Goal: Information Seeking & Learning: Find specific fact

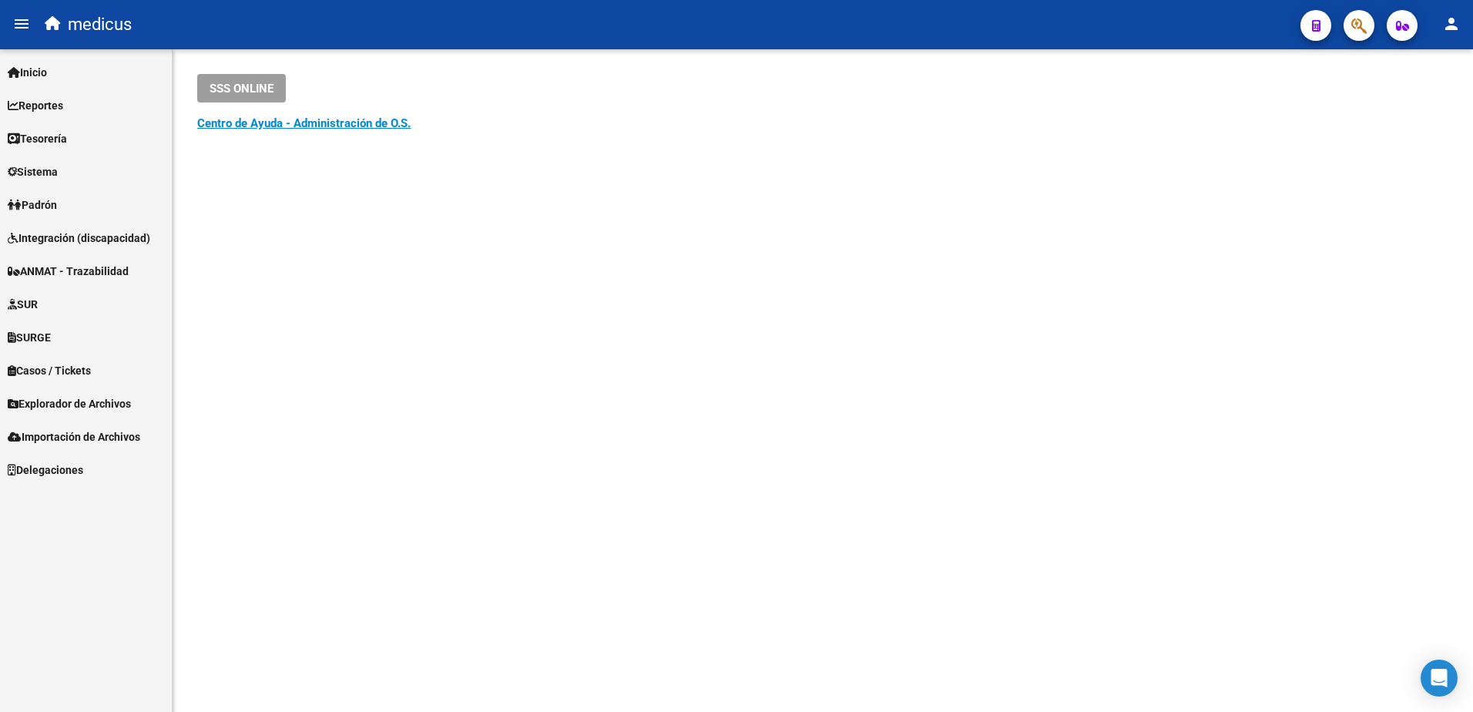
click at [44, 326] on link "SURGE" at bounding box center [86, 336] width 172 height 33
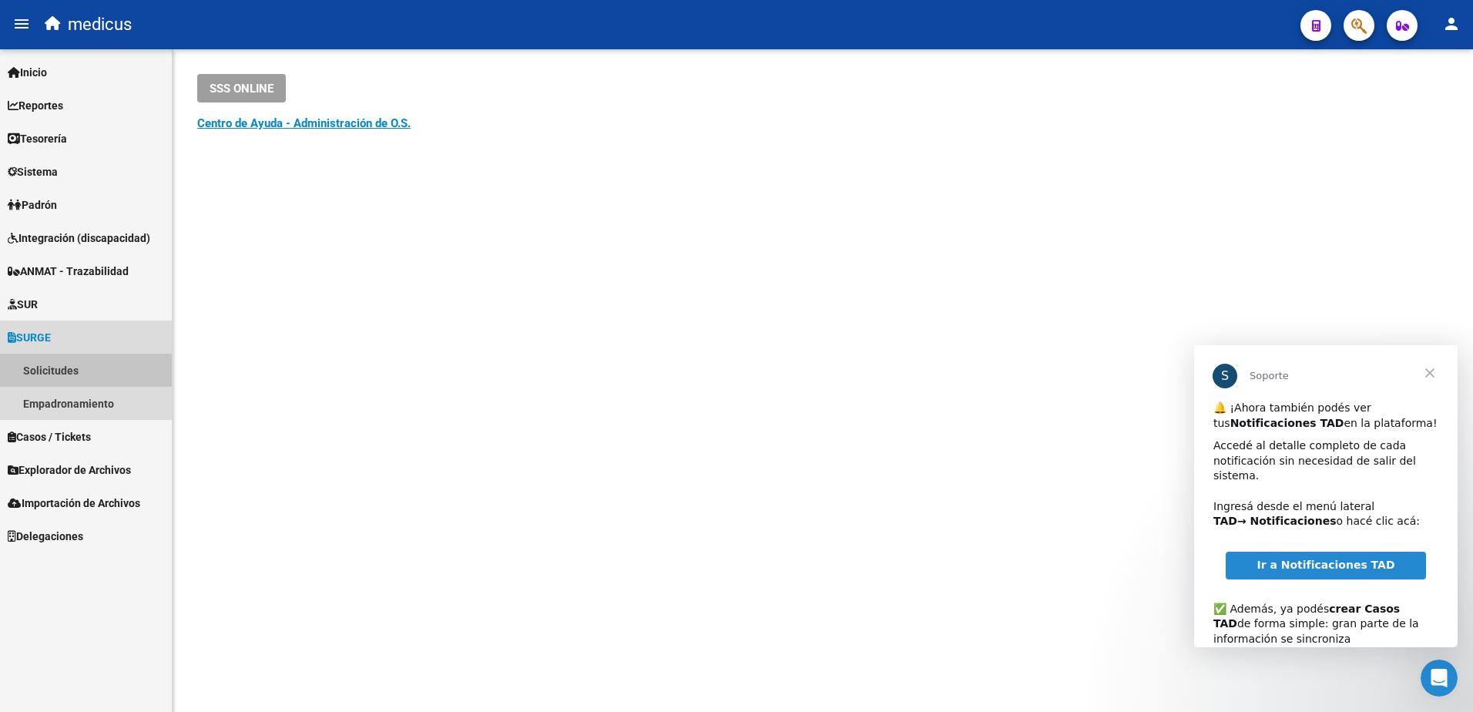
click at [53, 366] on link "Solicitudes" at bounding box center [86, 370] width 172 height 33
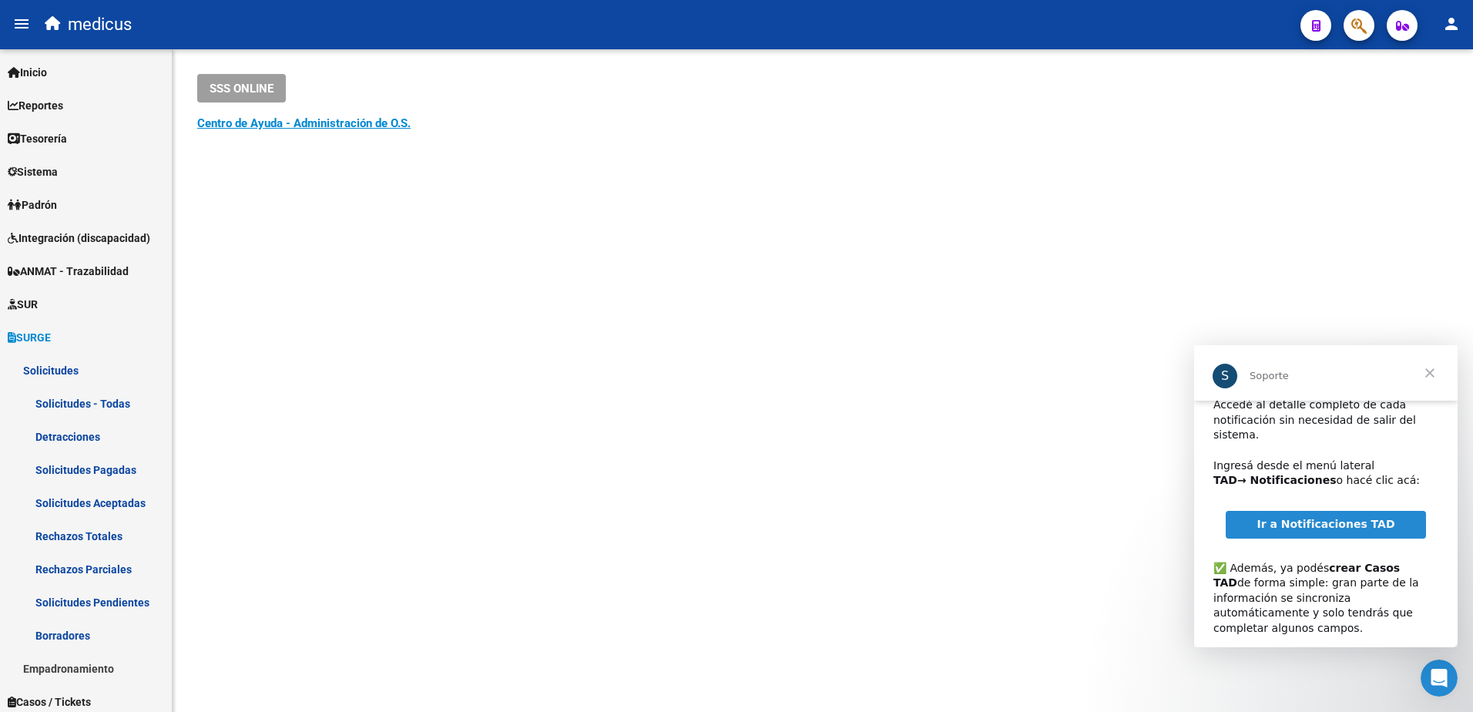
scroll to position [77, 0]
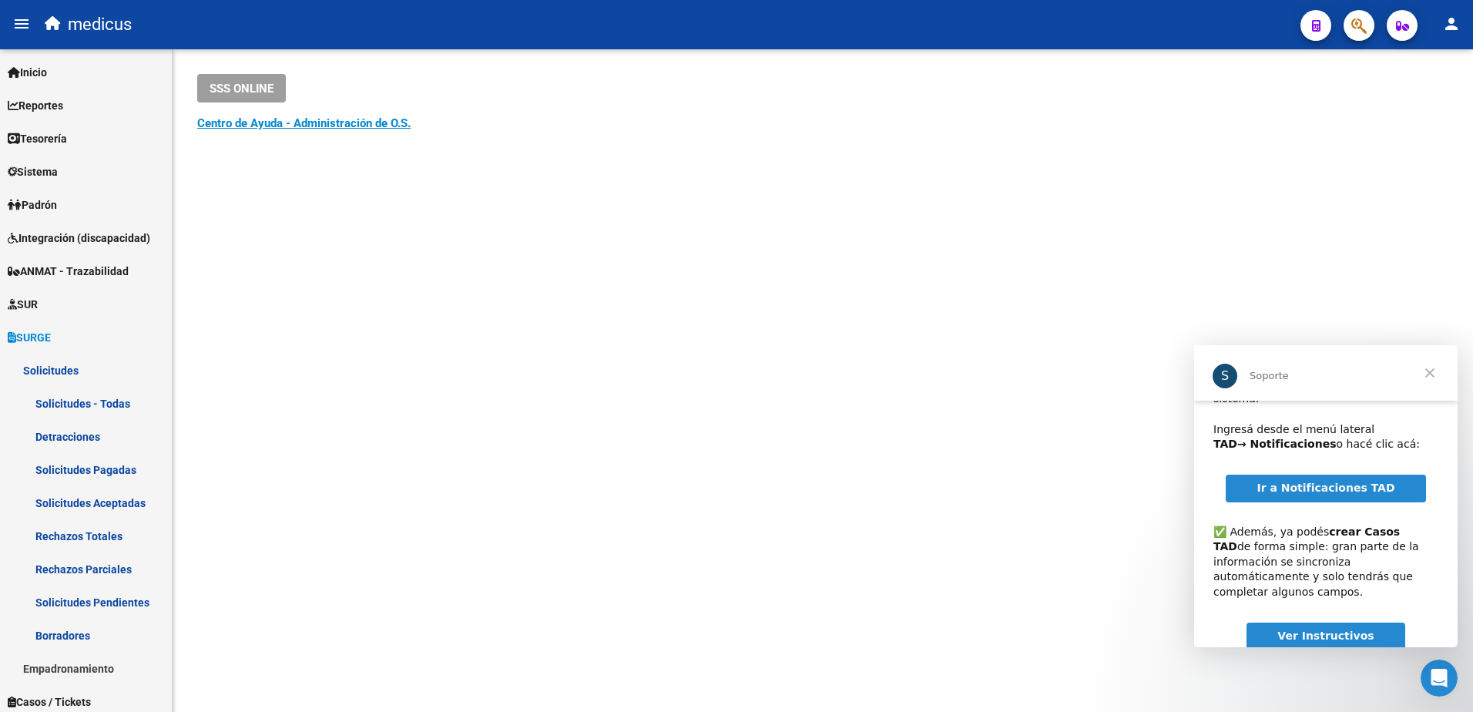
click at [1319, 481] on span "Ir a Notificaciones TAD" at bounding box center [1325, 487] width 138 height 12
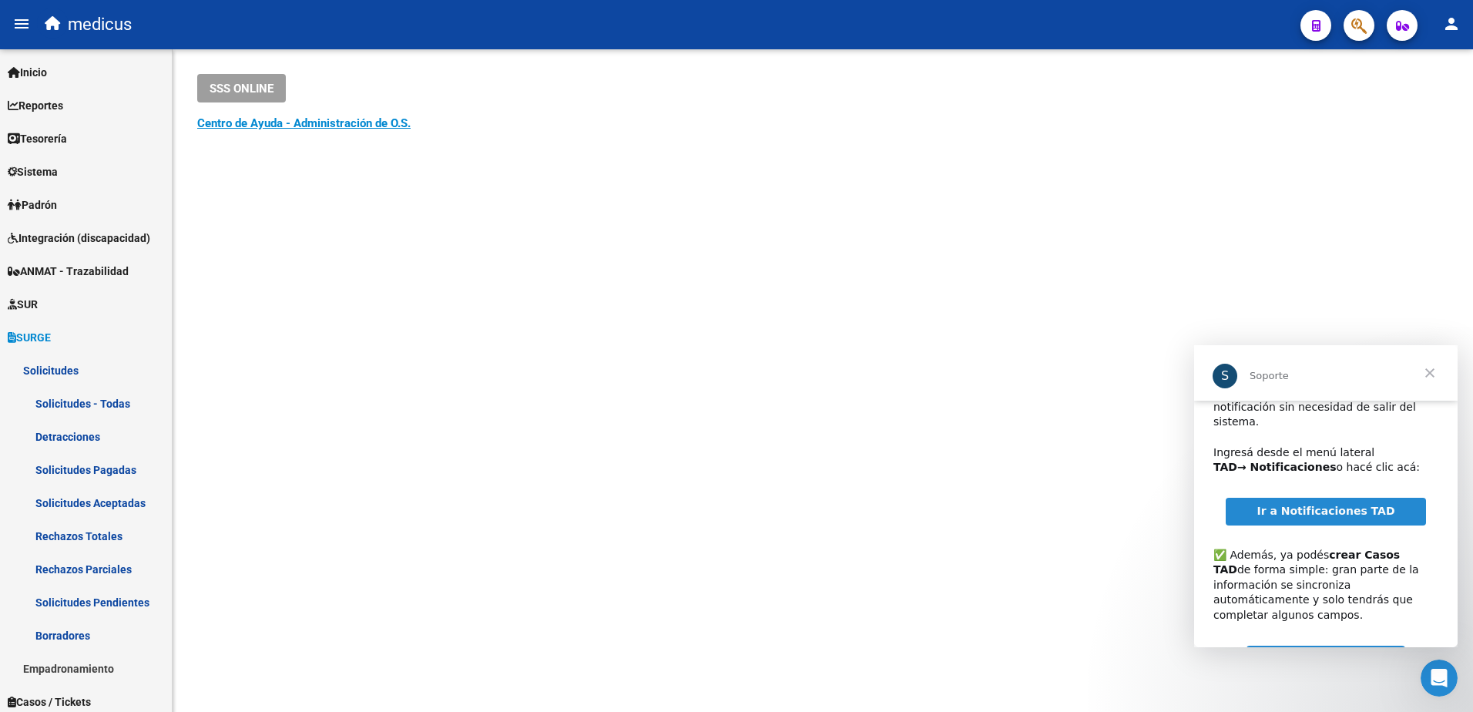
scroll to position [99, 0]
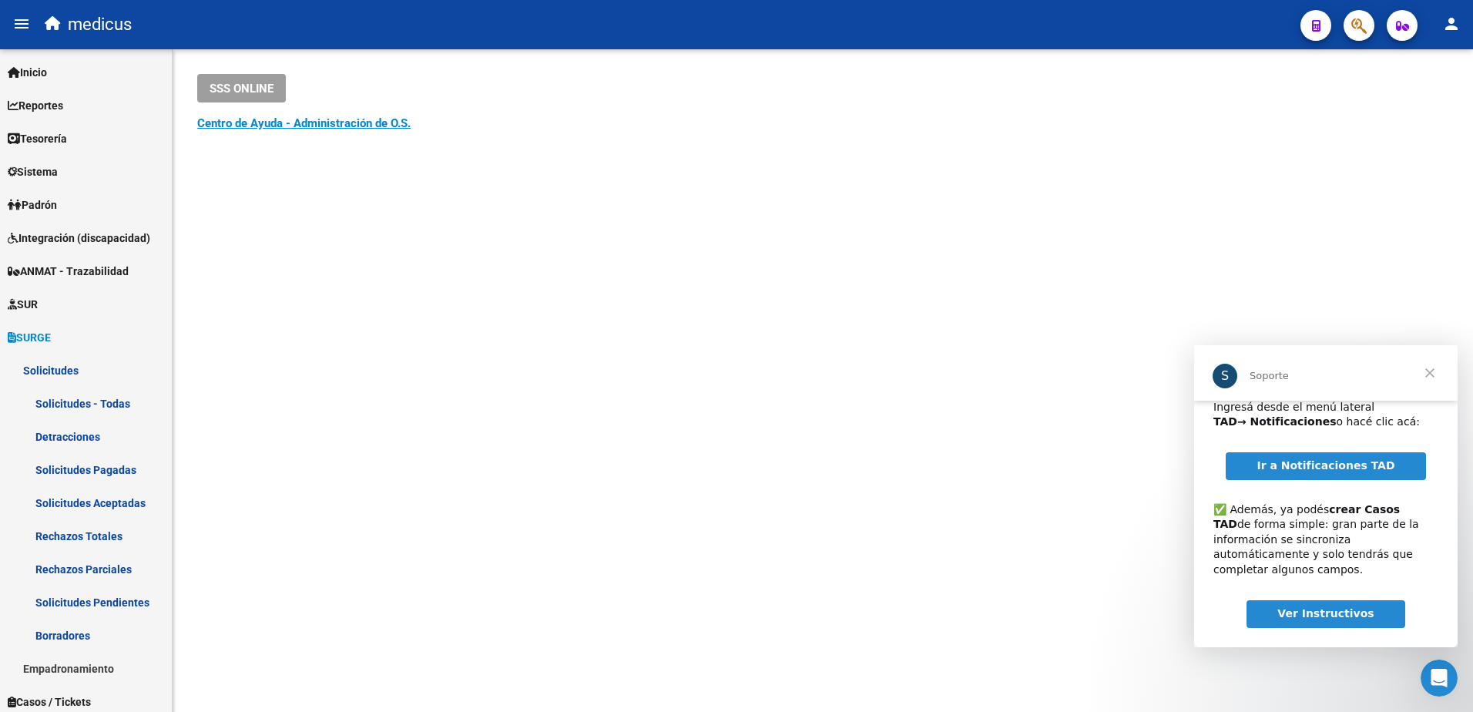
click at [1286, 607] on span "Ver Instructivos" at bounding box center [1325, 613] width 96 height 12
click at [1343, 607] on span "Ver Instructivos" at bounding box center [1325, 613] width 96 height 12
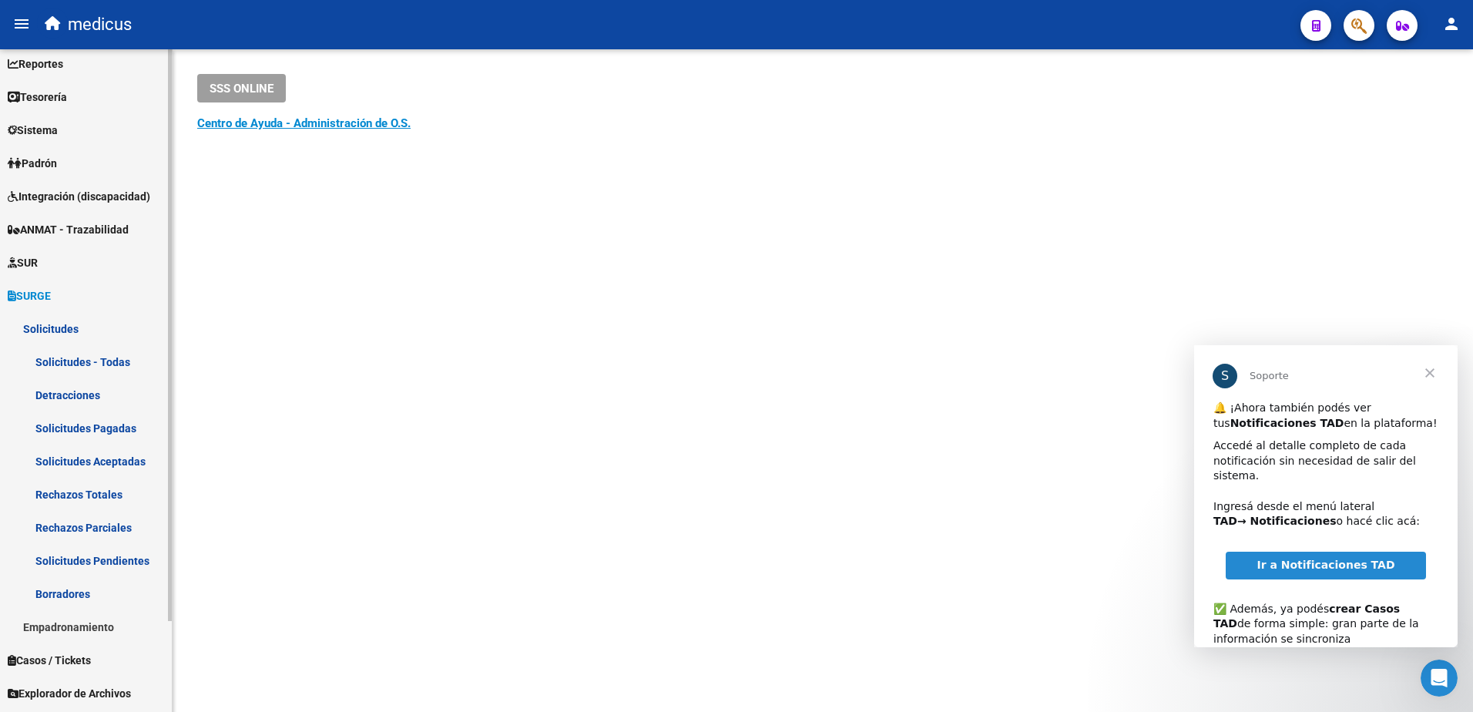
scroll to position [77, 0]
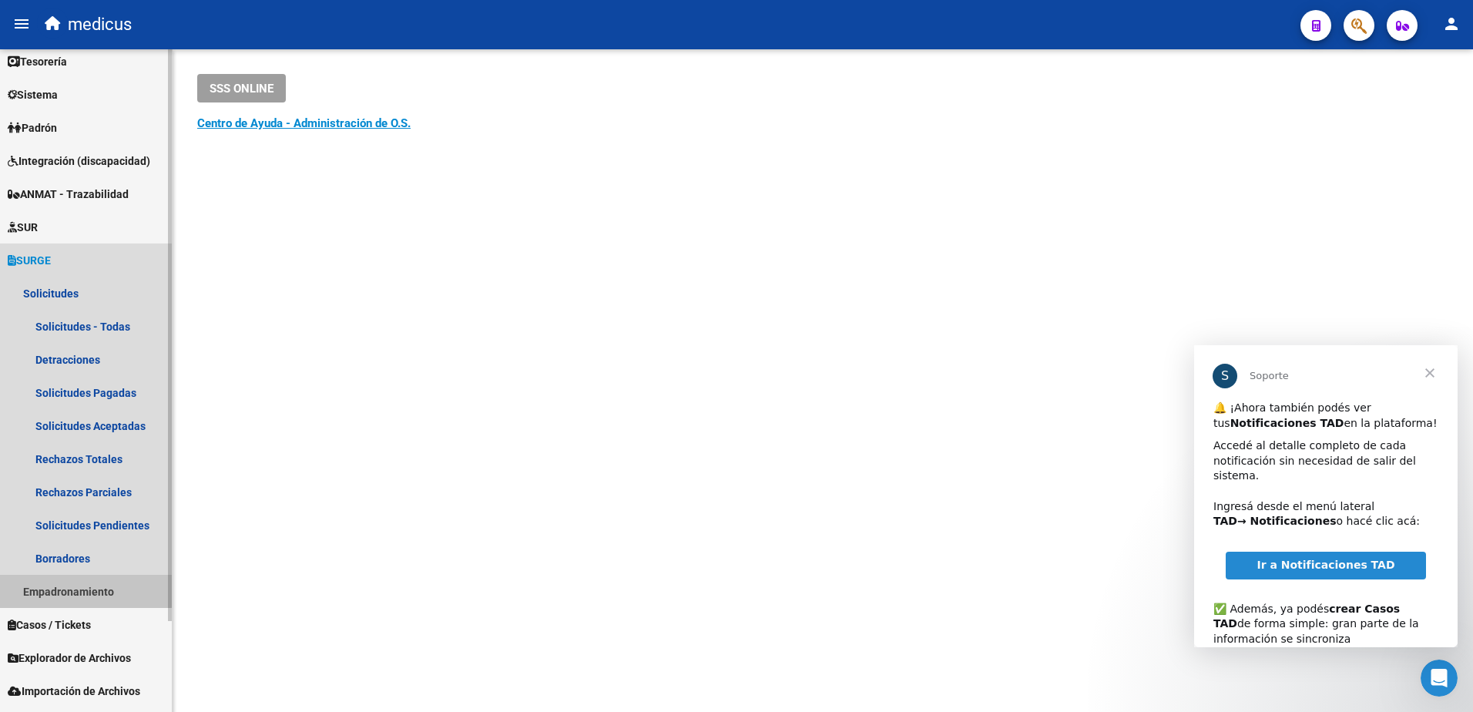
click at [85, 587] on link "Empadronamiento" at bounding box center [86, 591] width 172 height 33
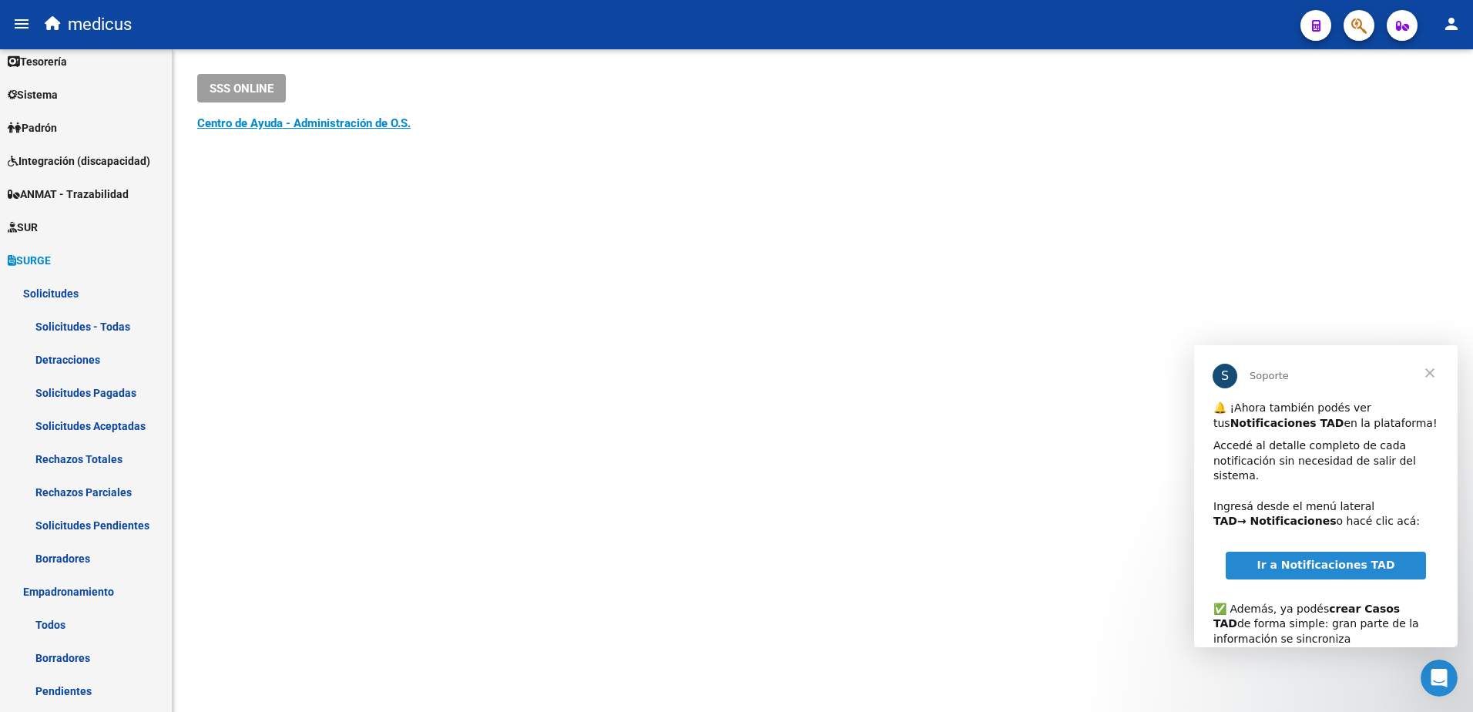
click at [1434, 370] on span "Cerrar" at bounding box center [1429, 372] width 55 height 55
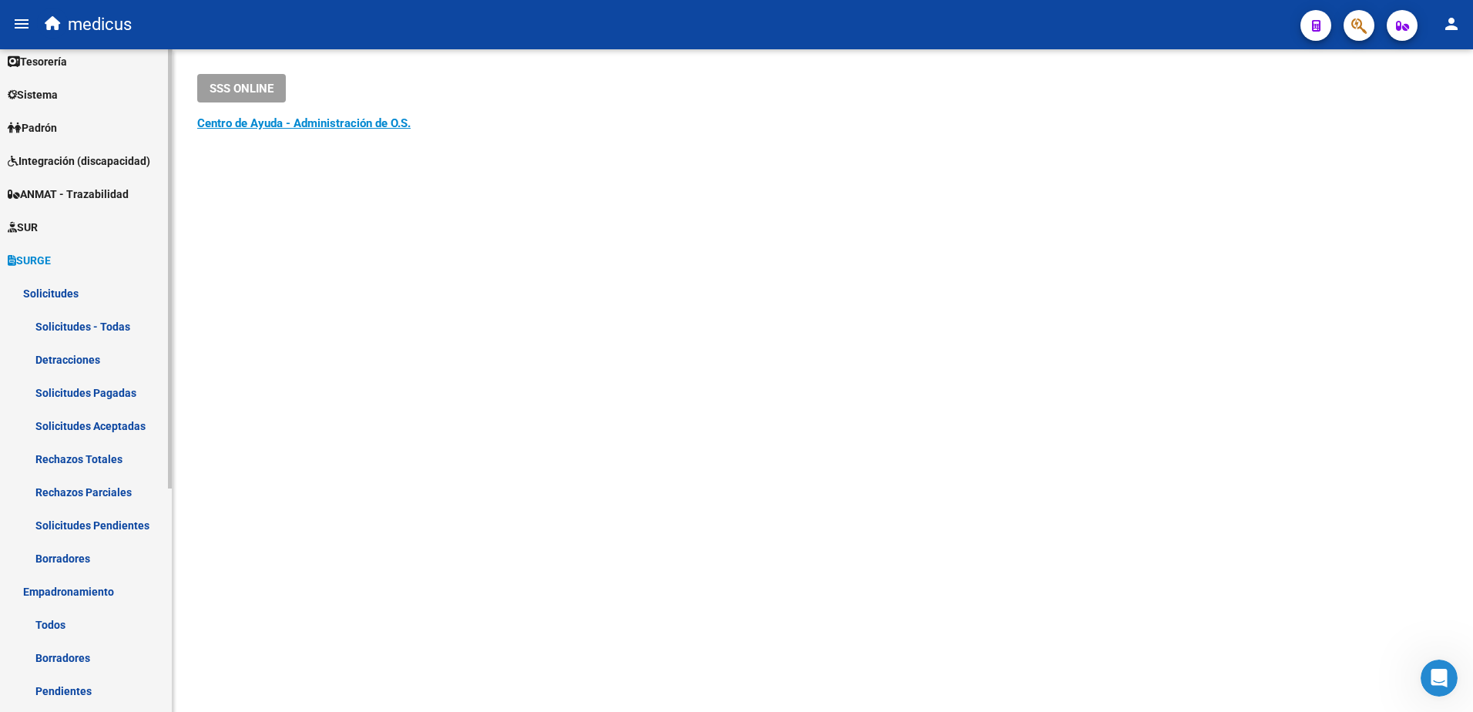
scroll to position [154, 0]
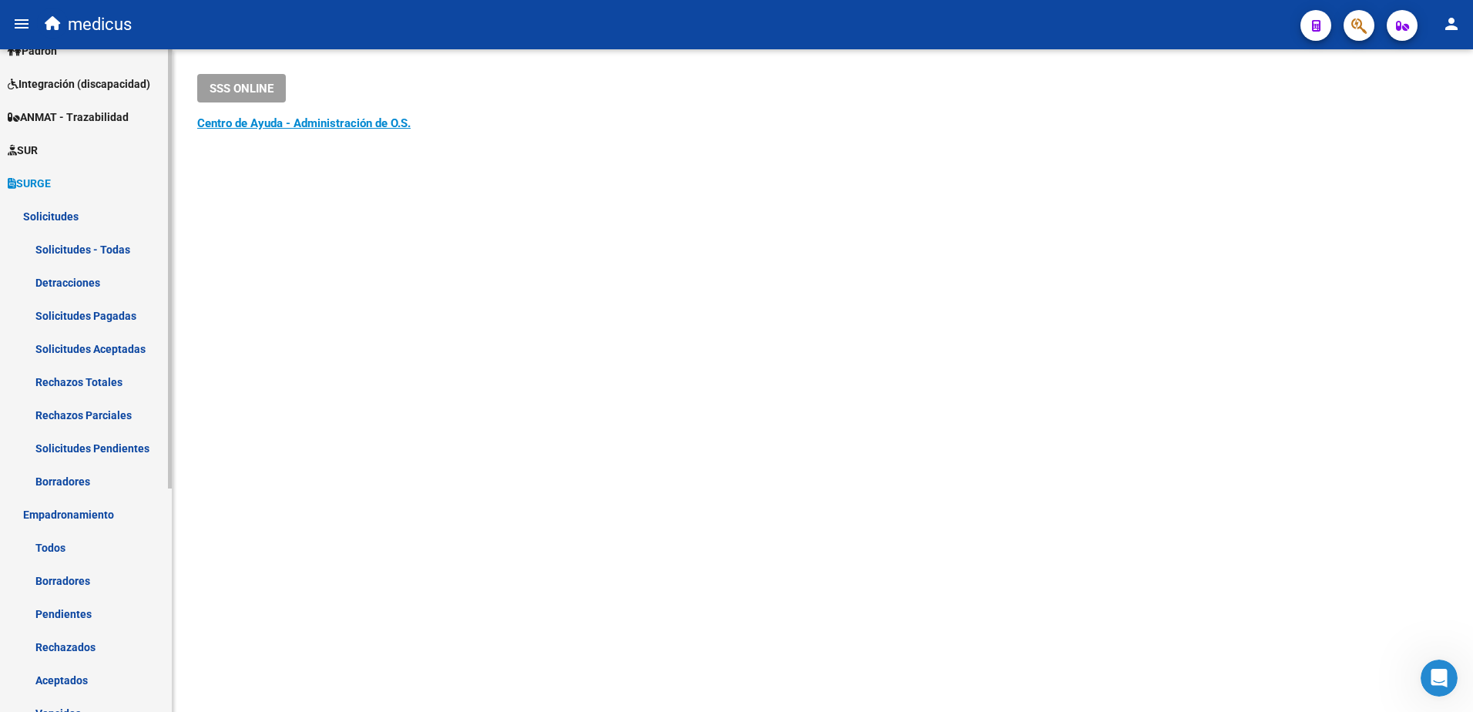
click at [55, 545] on link "Todos" at bounding box center [86, 547] width 172 height 33
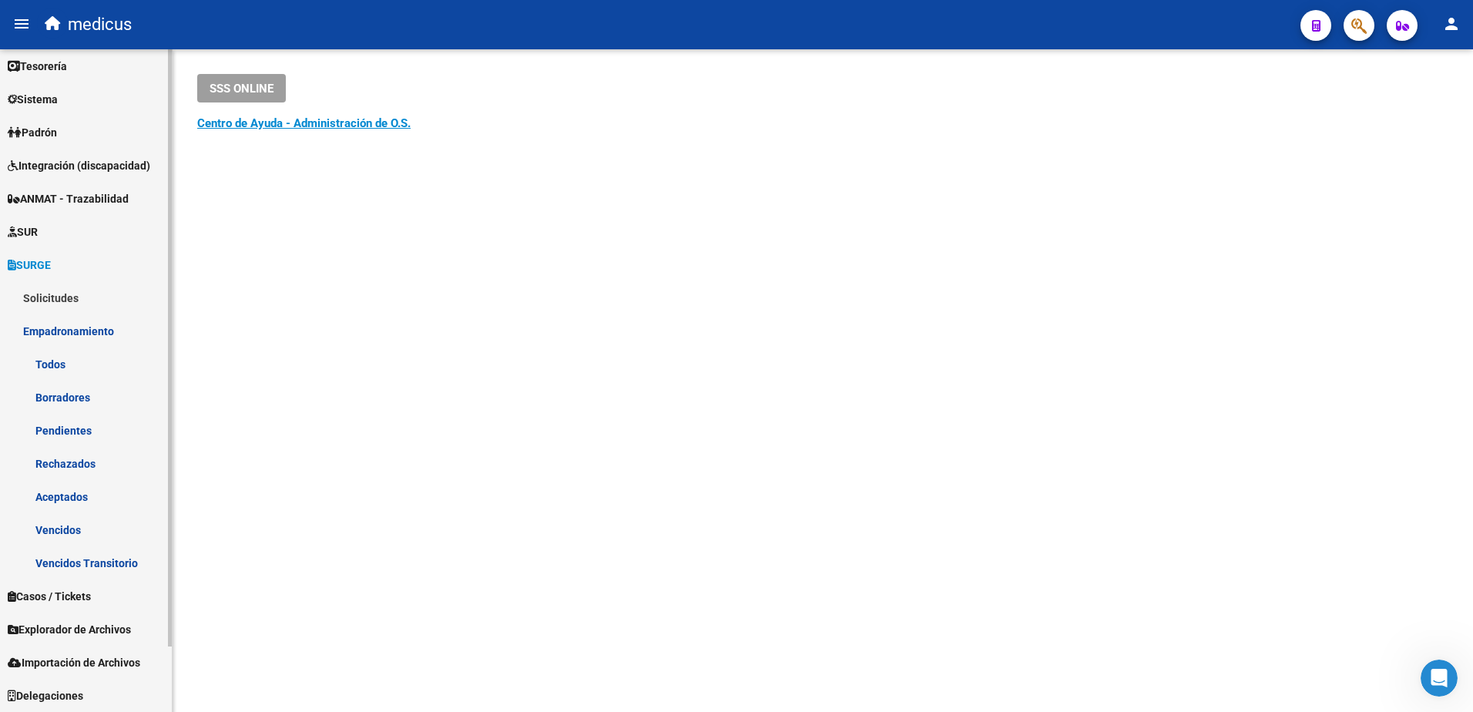
scroll to position [72, 0]
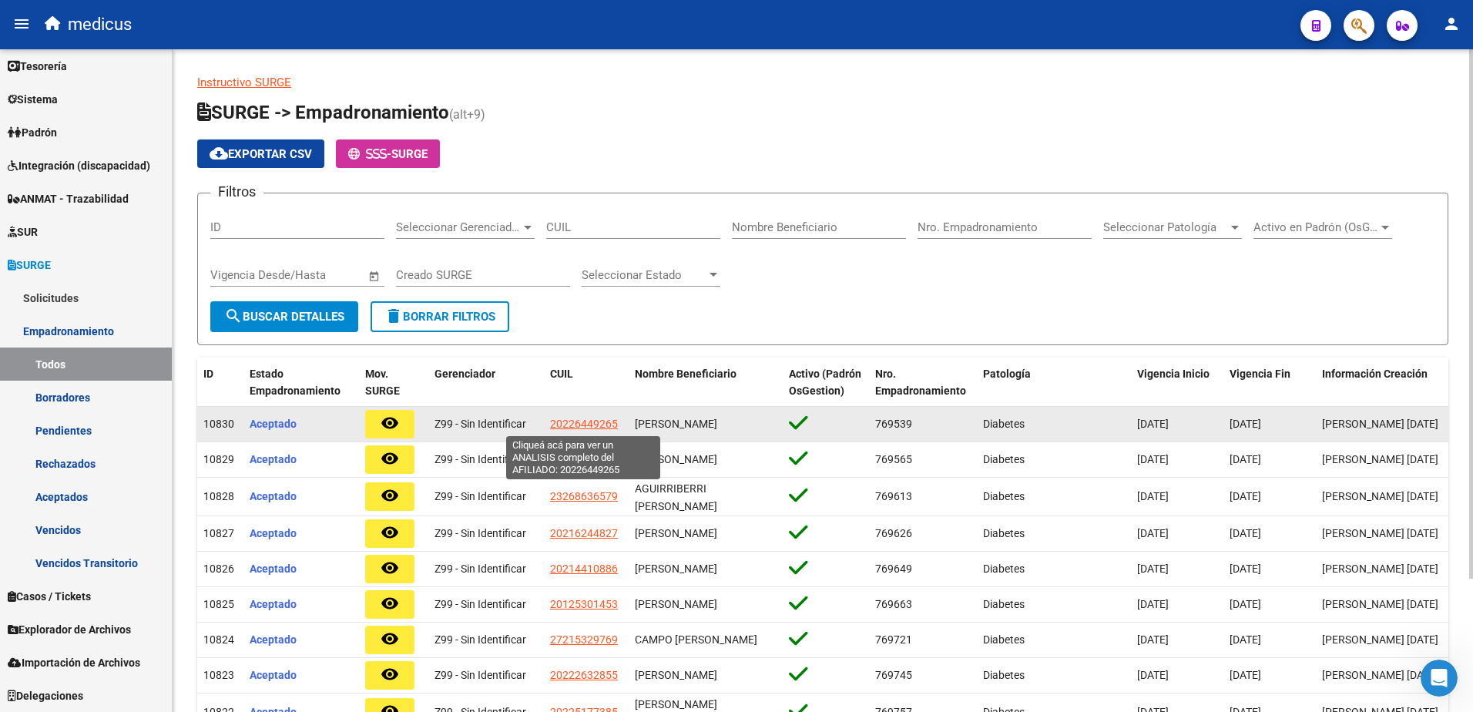
click at [600, 422] on span "20226449265" at bounding box center [584, 423] width 68 height 12
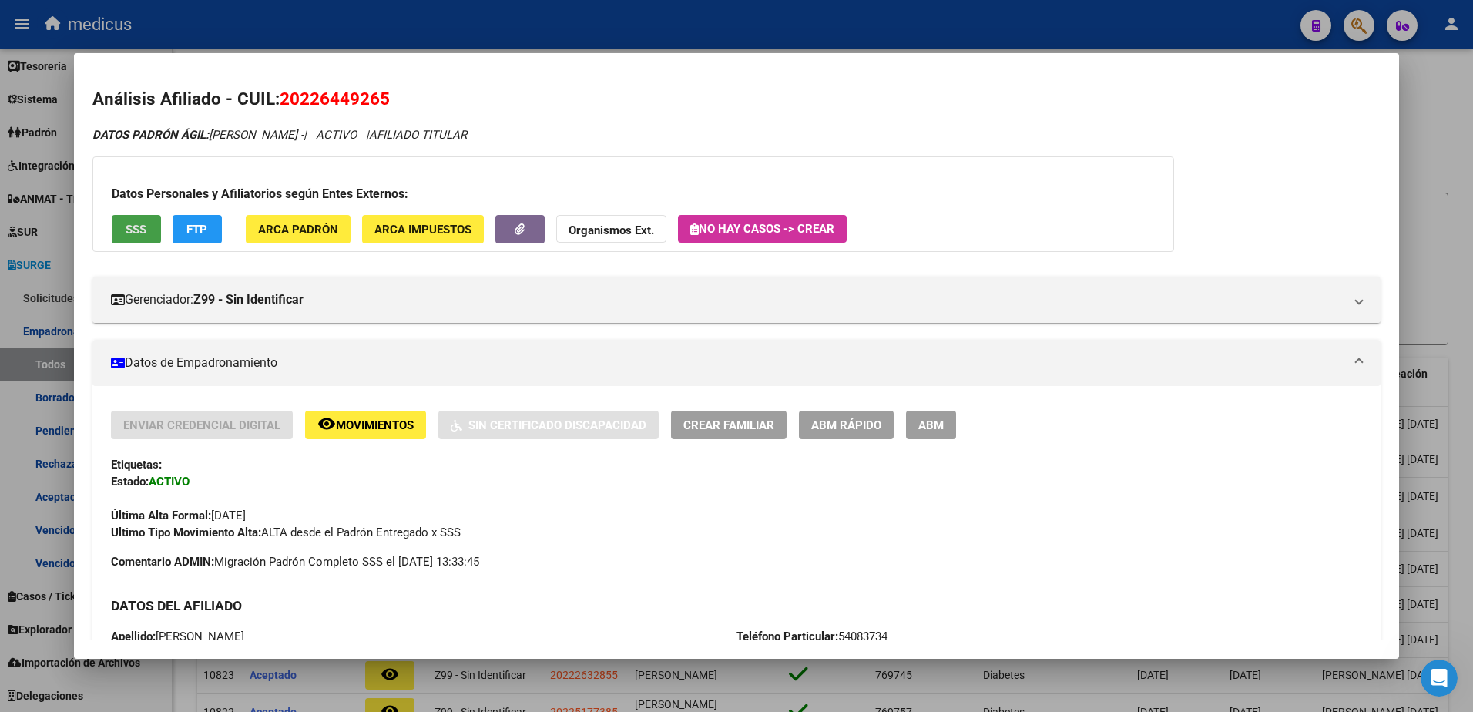
click at [131, 230] on span "SSS" at bounding box center [136, 230] width 21 height 14
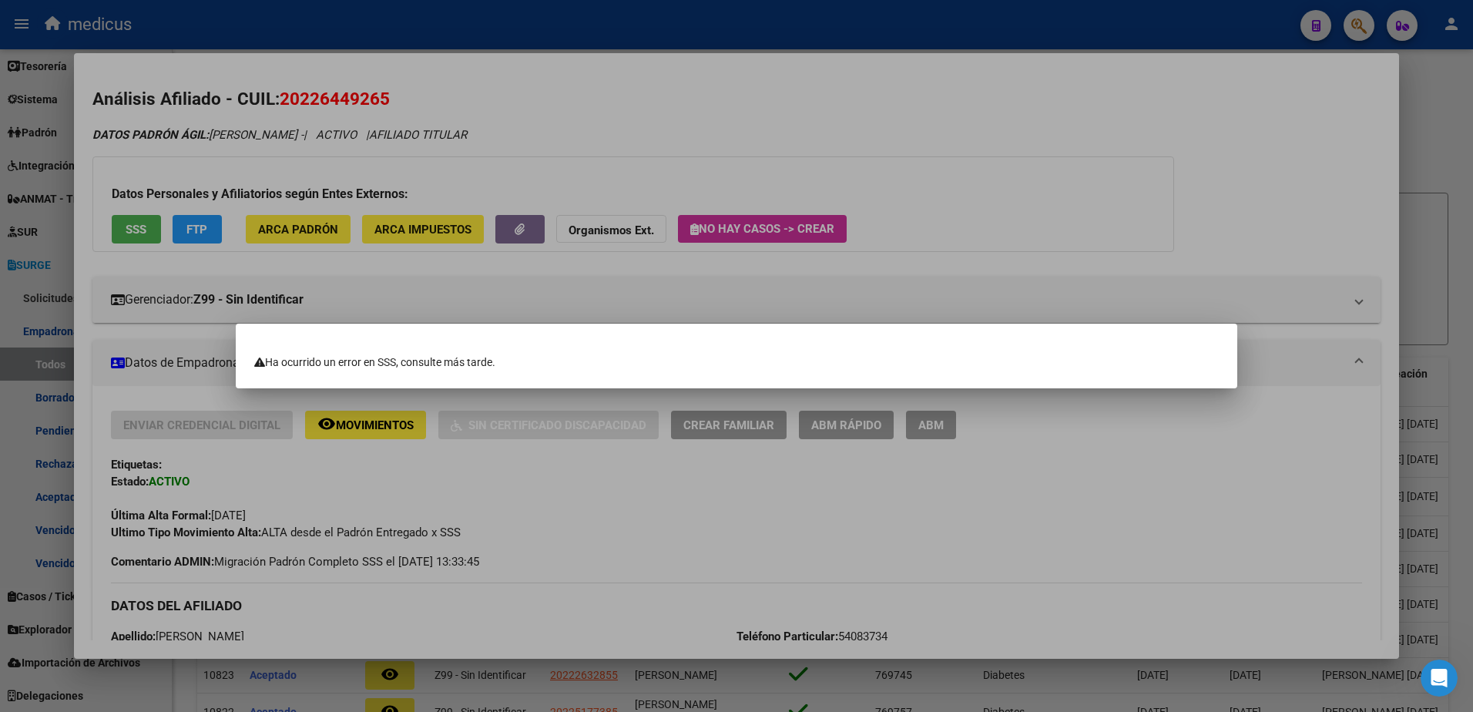
click at [1225, 105] on div at bounding box center [736, 356] width 1473 height 712
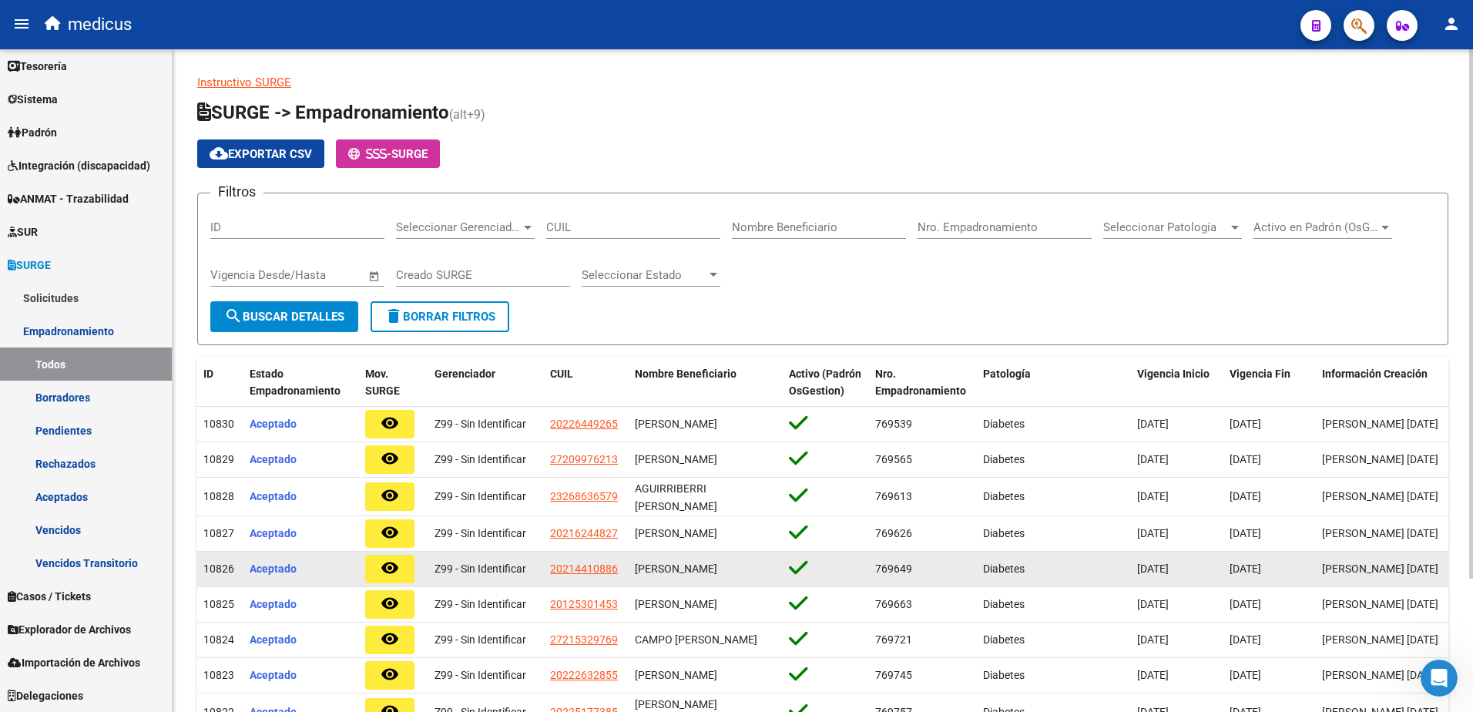
scroll to position [77, 0]
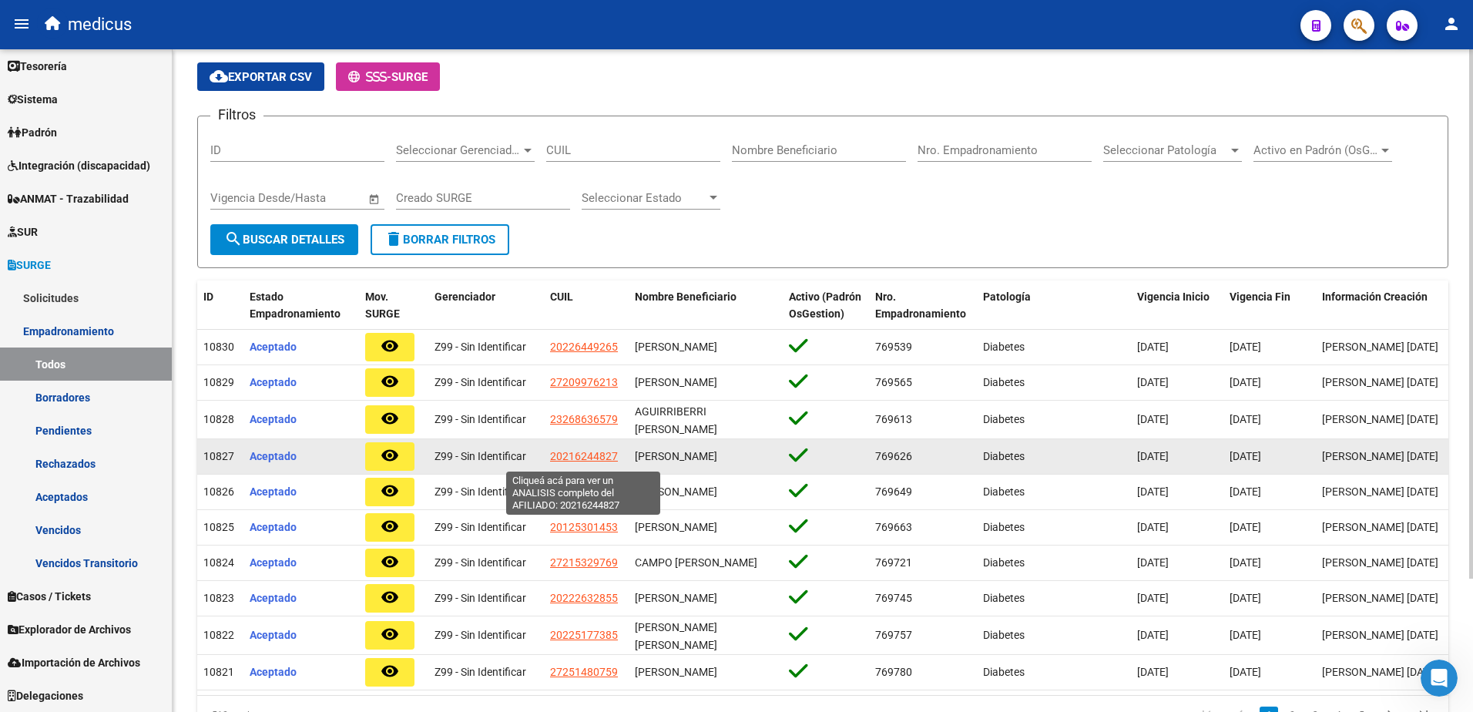
click at [589, 461] on span "20216244827" at bounding box center [584, 456] width 68 height 12
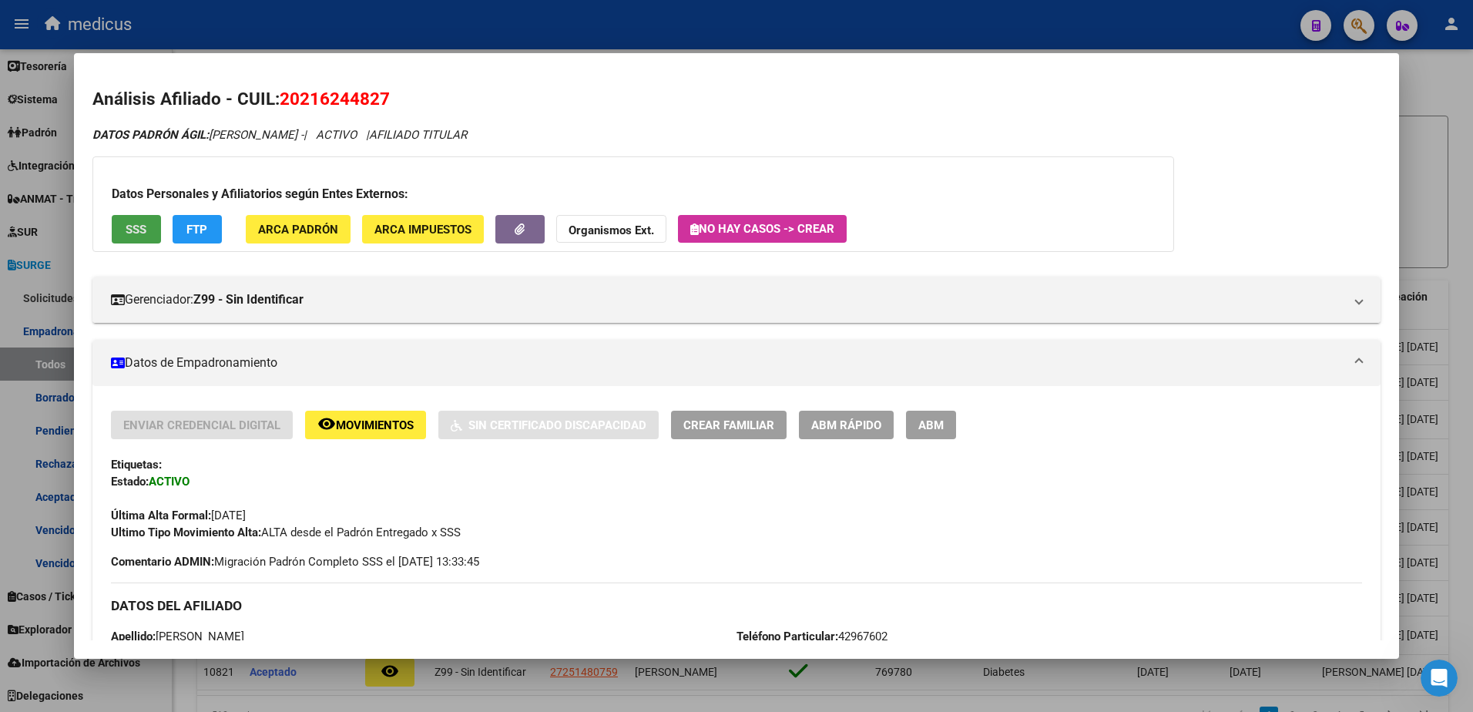
click at [138, 231] on span "SSS" at bounding box center [136, 230] width 21 height 14
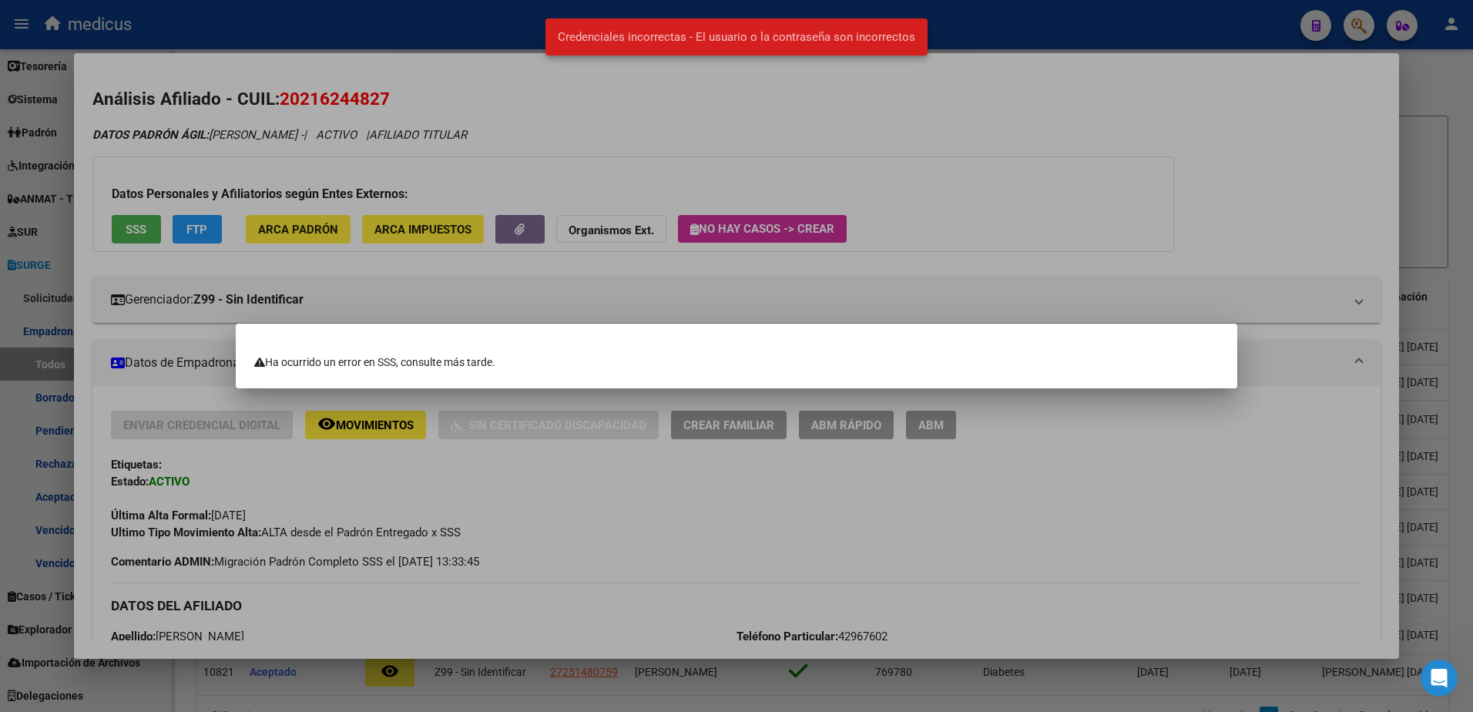
click at [1065, 99] on div at bounding box center [736, 356] width 1473 height 712
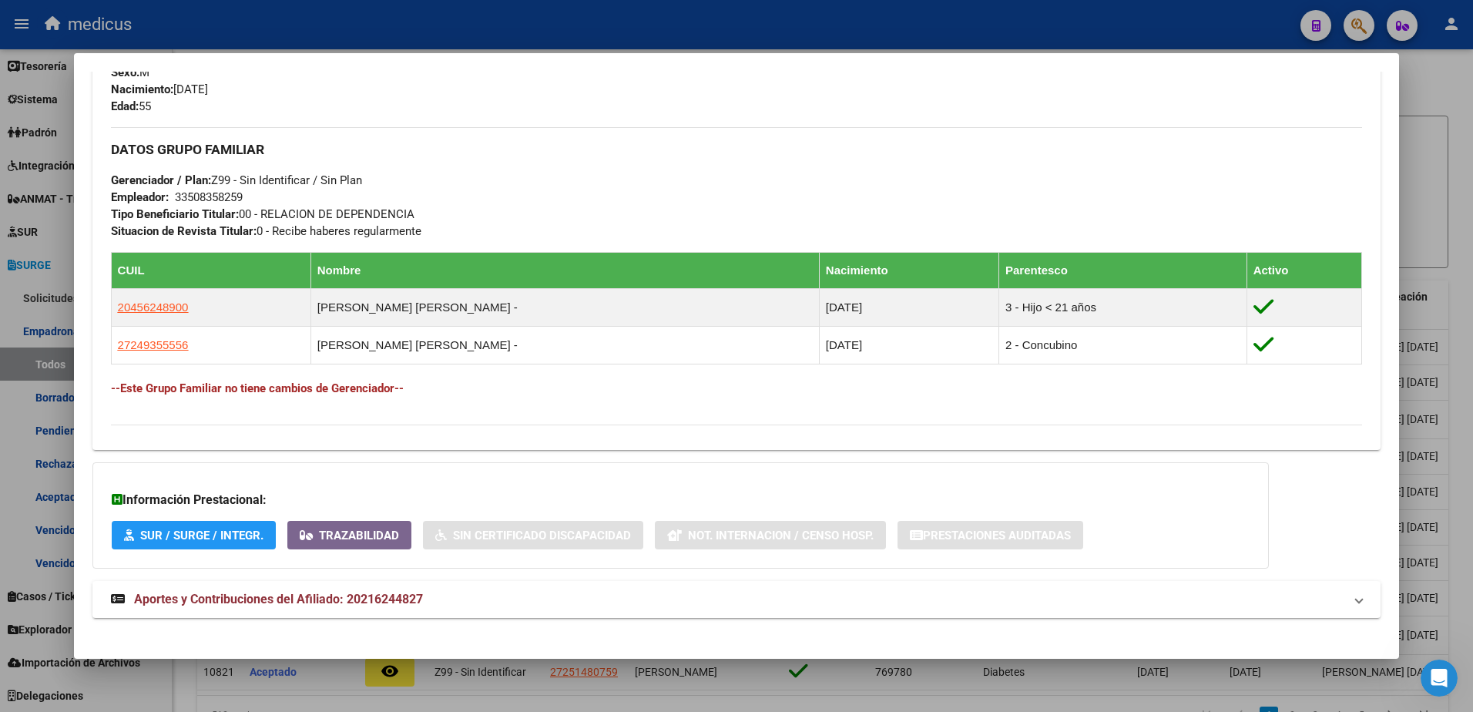
scroll to position [695, 0]
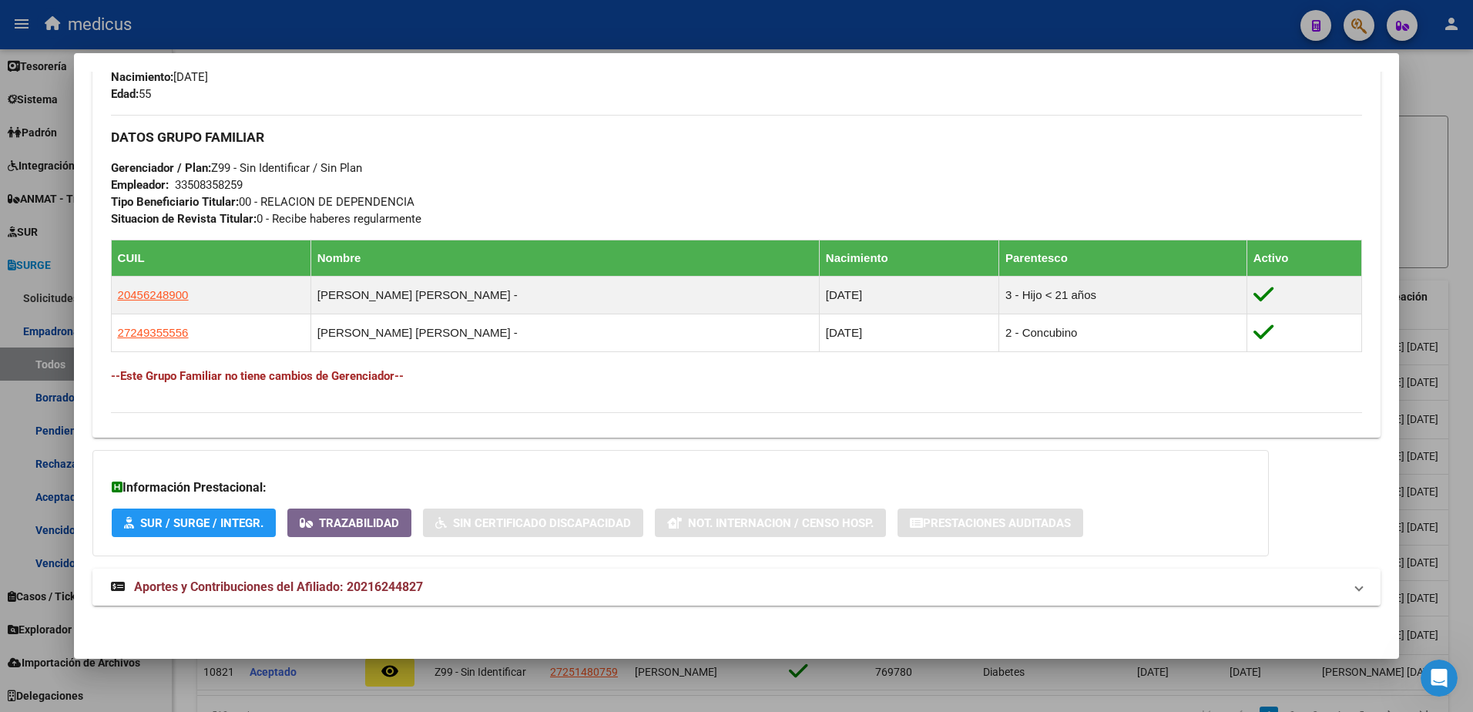
click at [344, 589] on span "Aportes y Contribuciones del Afiliado: 20216244827" at bounding box center [278, 586] width 289 height 15
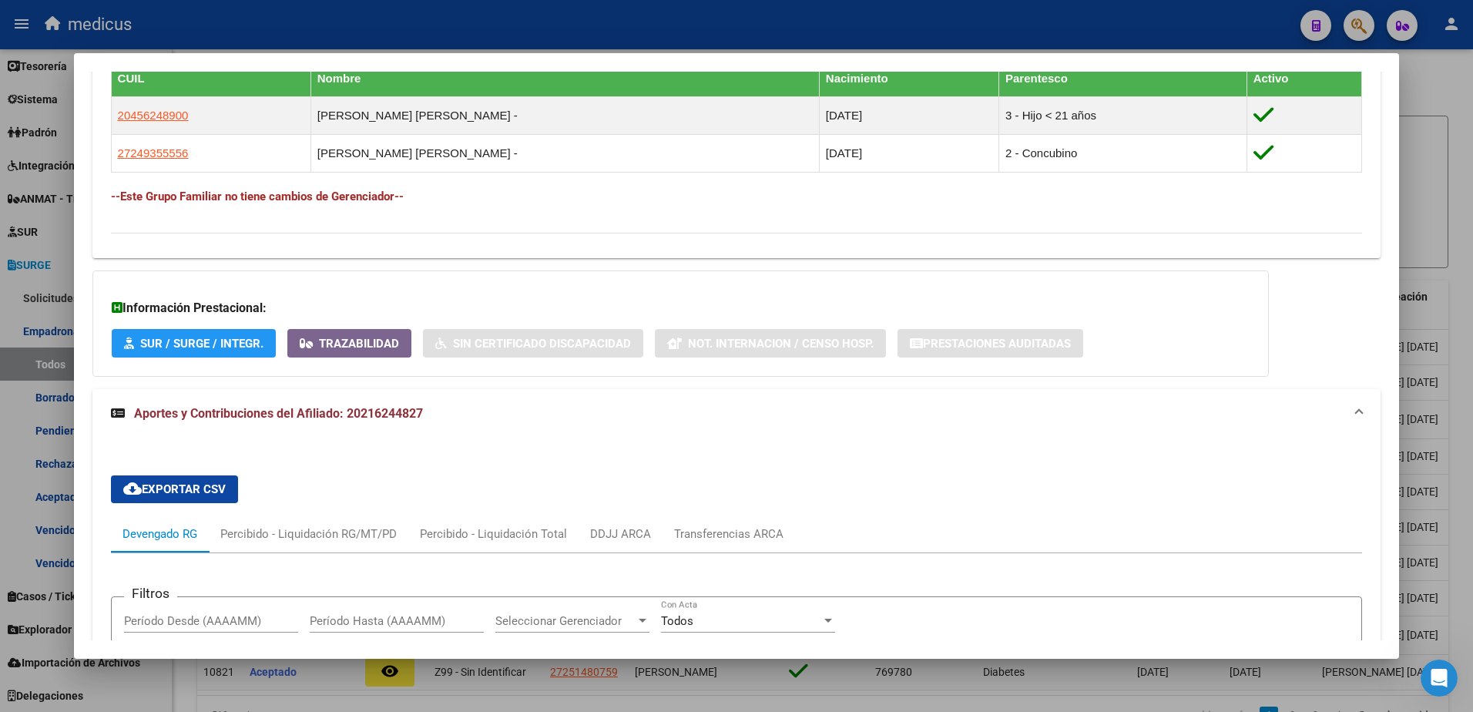
scroll to position [926, 0]
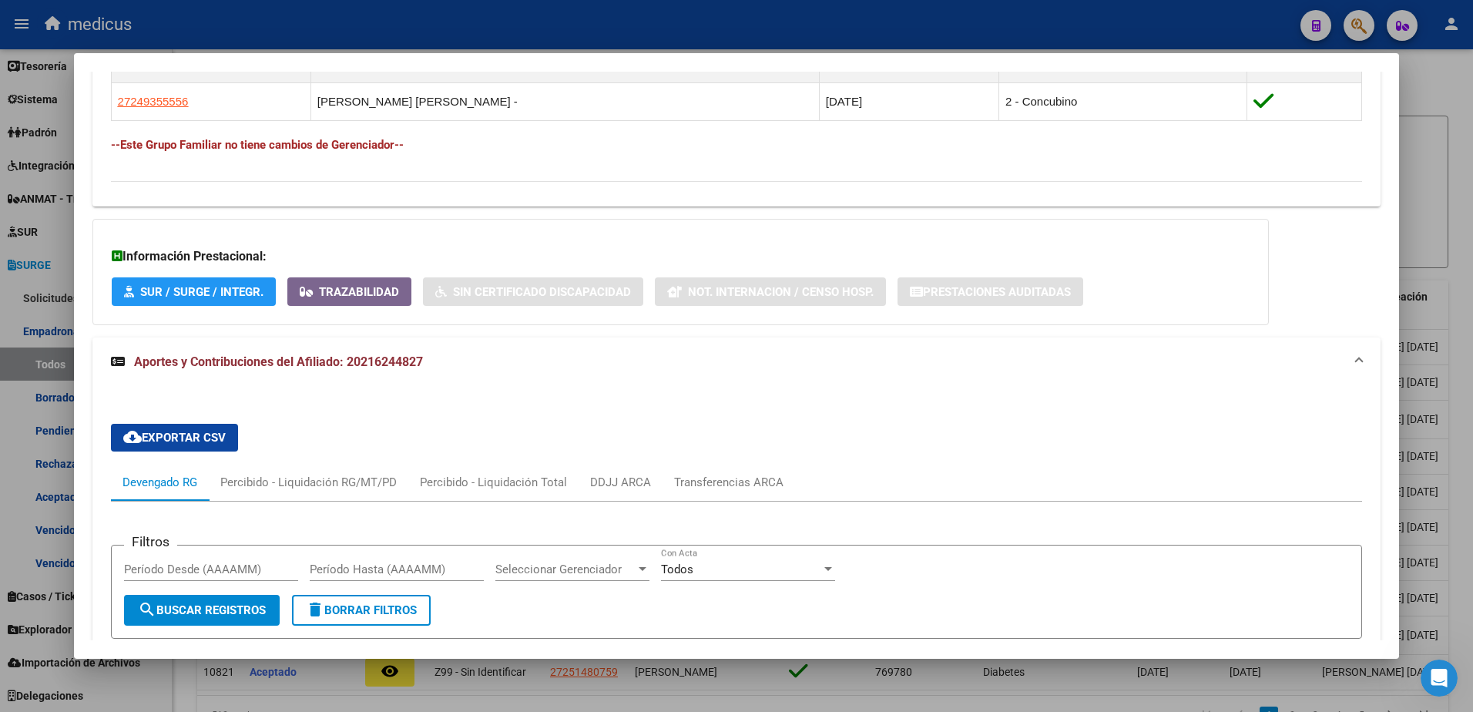
click at [349, 366] on span "Aportes y Contribuciones del Afiliado: 20216244827" at bounding box center [278, 361] width 289 height 15
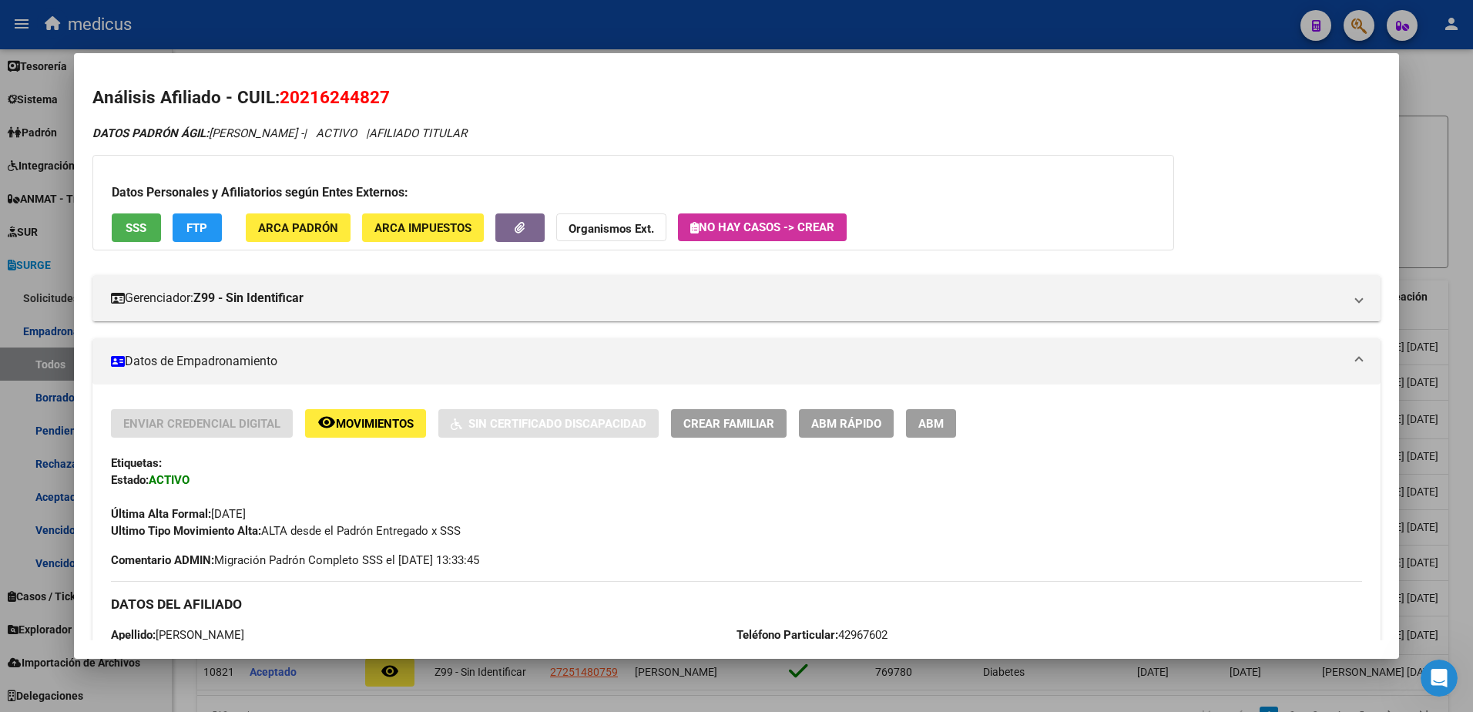
scroll to position [0, 0]
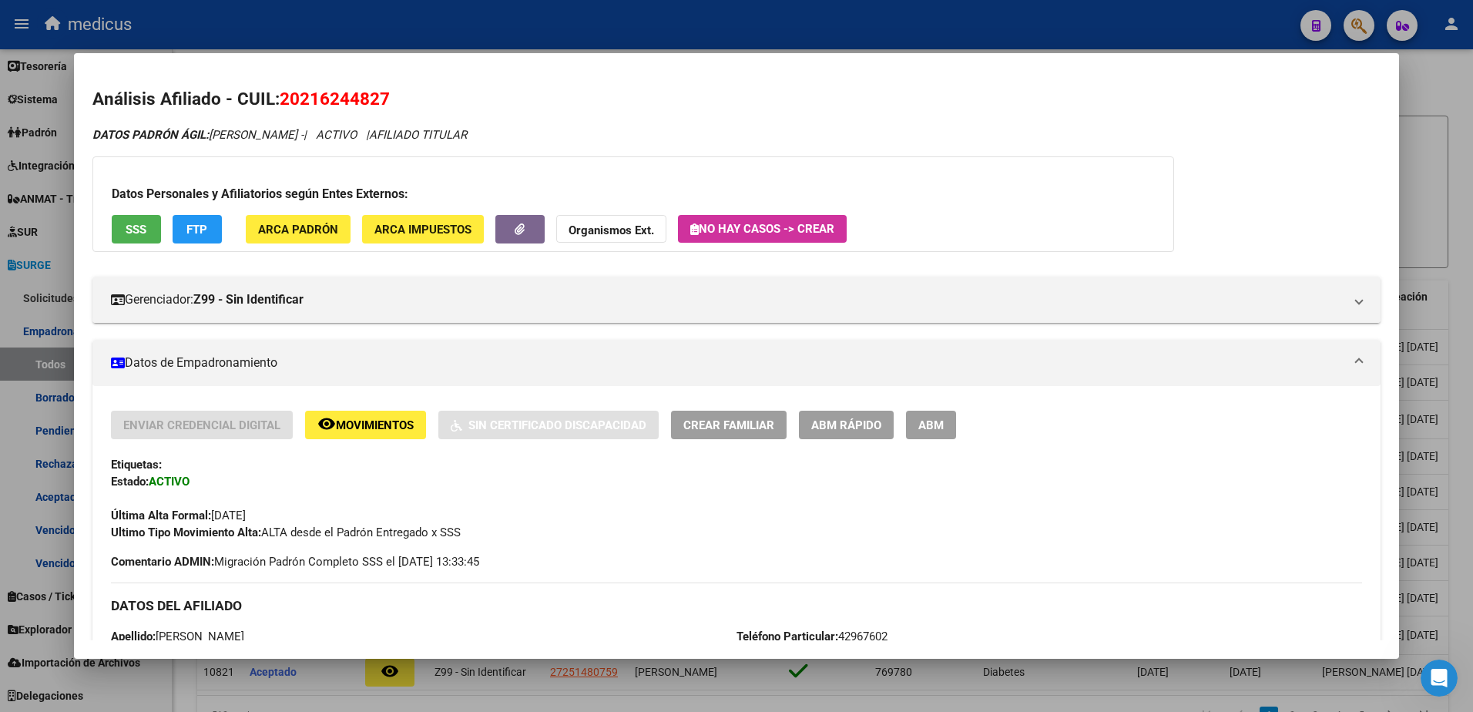
drag, startPoint x: 281, startPoint y: 94, endPoint x: 407, endPoint y: 92, distance: 125.5
click at [407, 92] on h2 "Análisis Afiliado - CUIL: 20216244827" at bounding box center [736, 99] width 1288 height 26
copy span "20216244827"
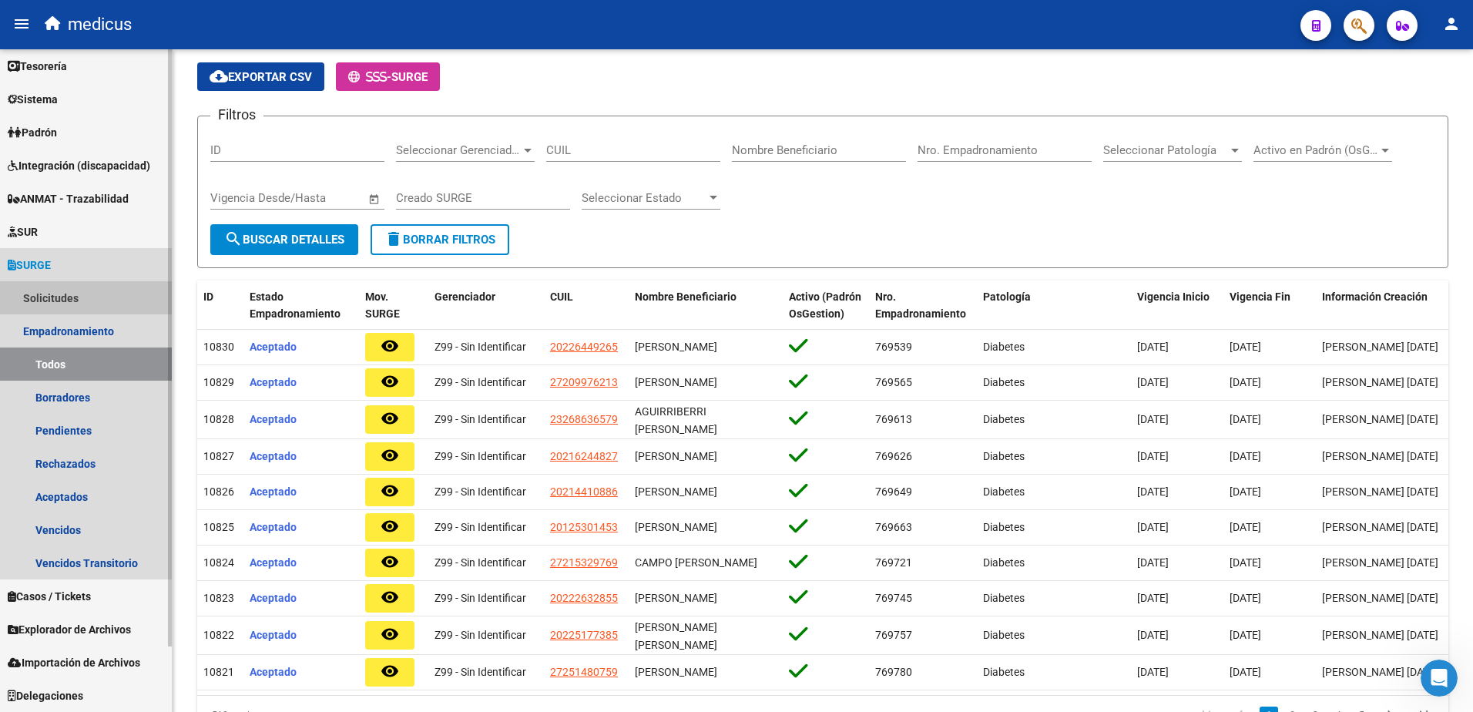
click at [64, 285] on link "Solicitudes" at bounding box center [86, 297] width 172 height 33
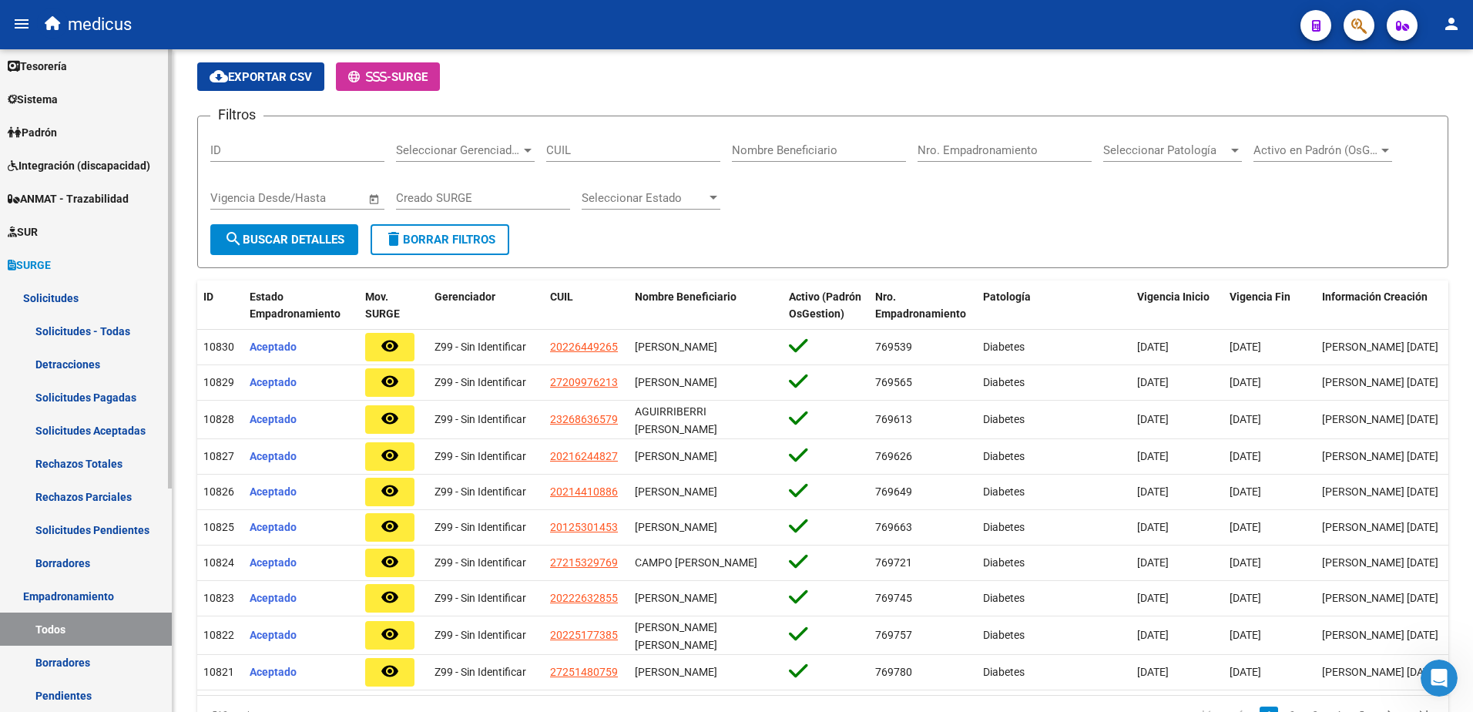
click at [81, 337] on link "Solicitudes - Todas" at bounding box center [86, 330] width 172 height 33
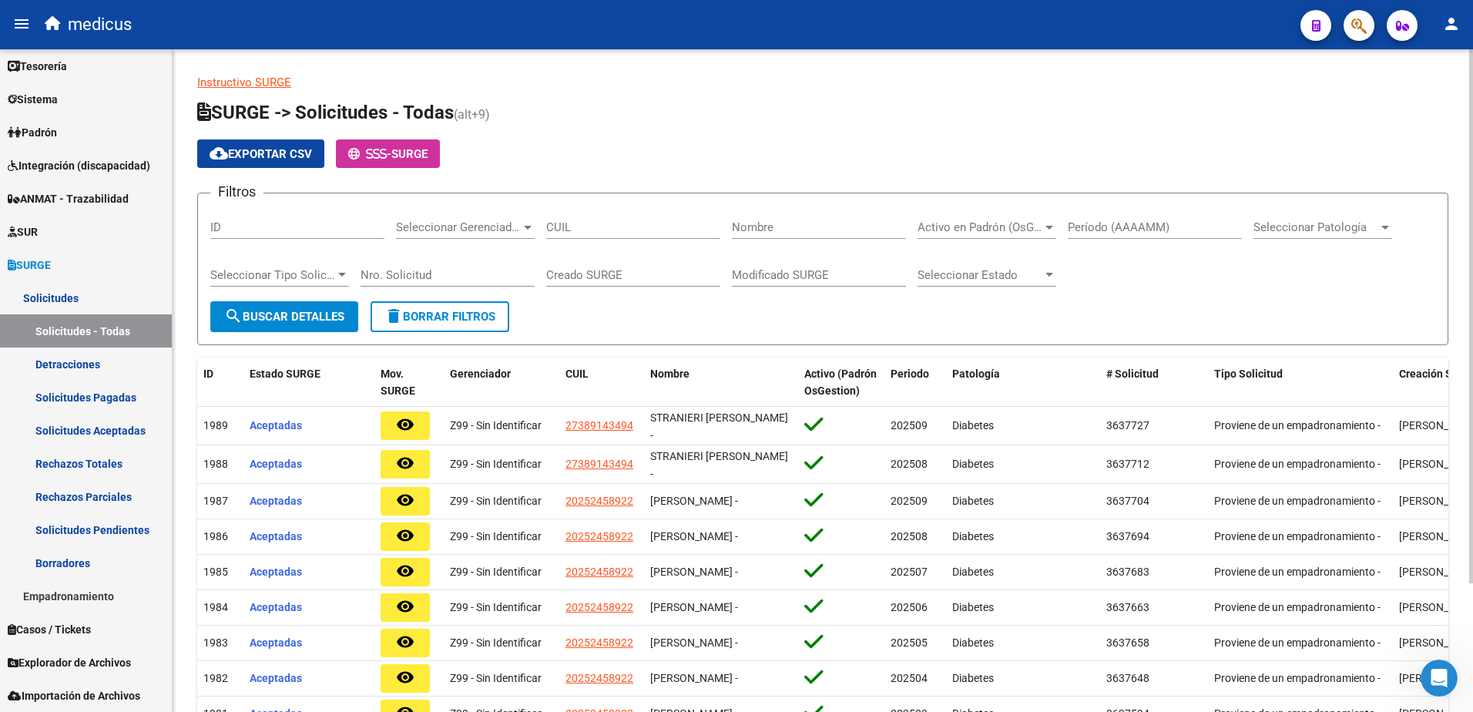
click at [1381, 224] on div at bounding box center [1385, 227] width 14 height 12
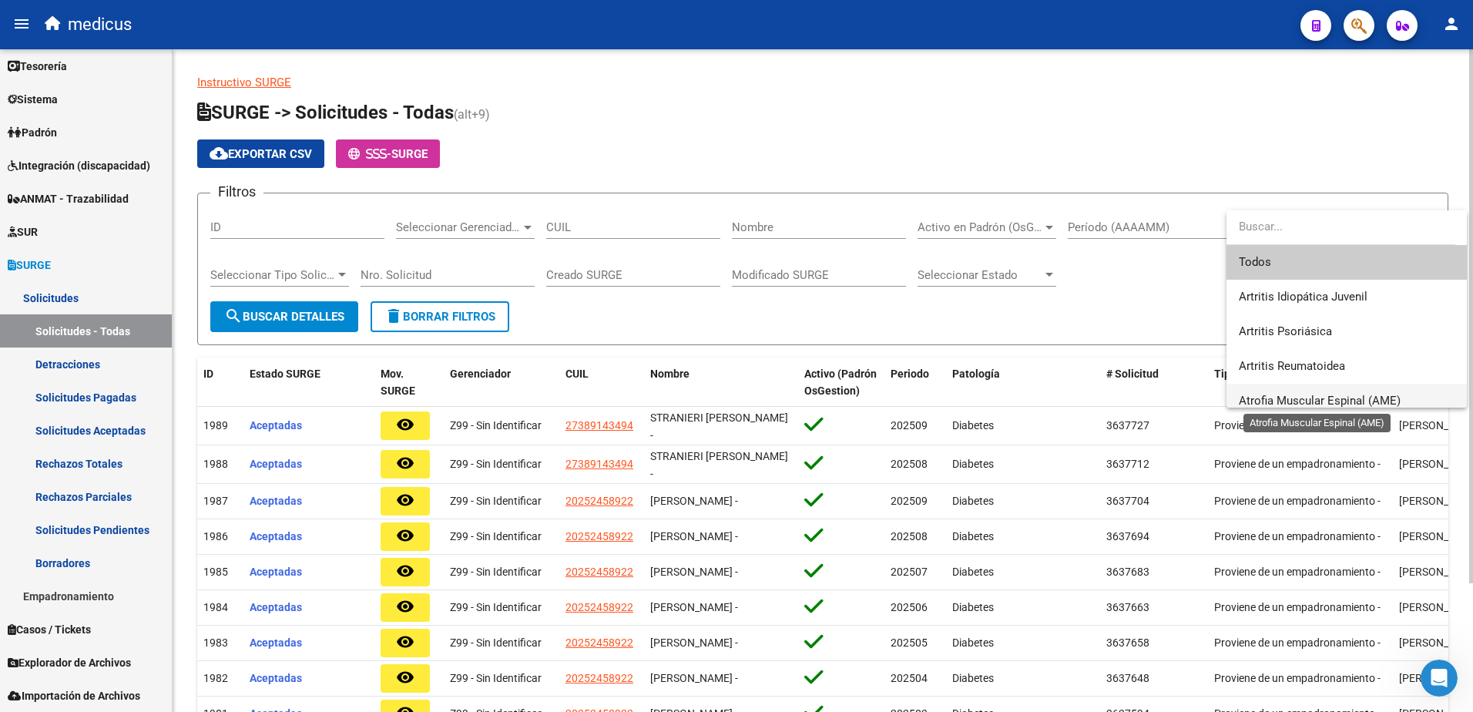
click at [1365, 393] on span "Atrofia Muscular Espinal (AME)" at bounding box center [1346, 401] width 216 height 35
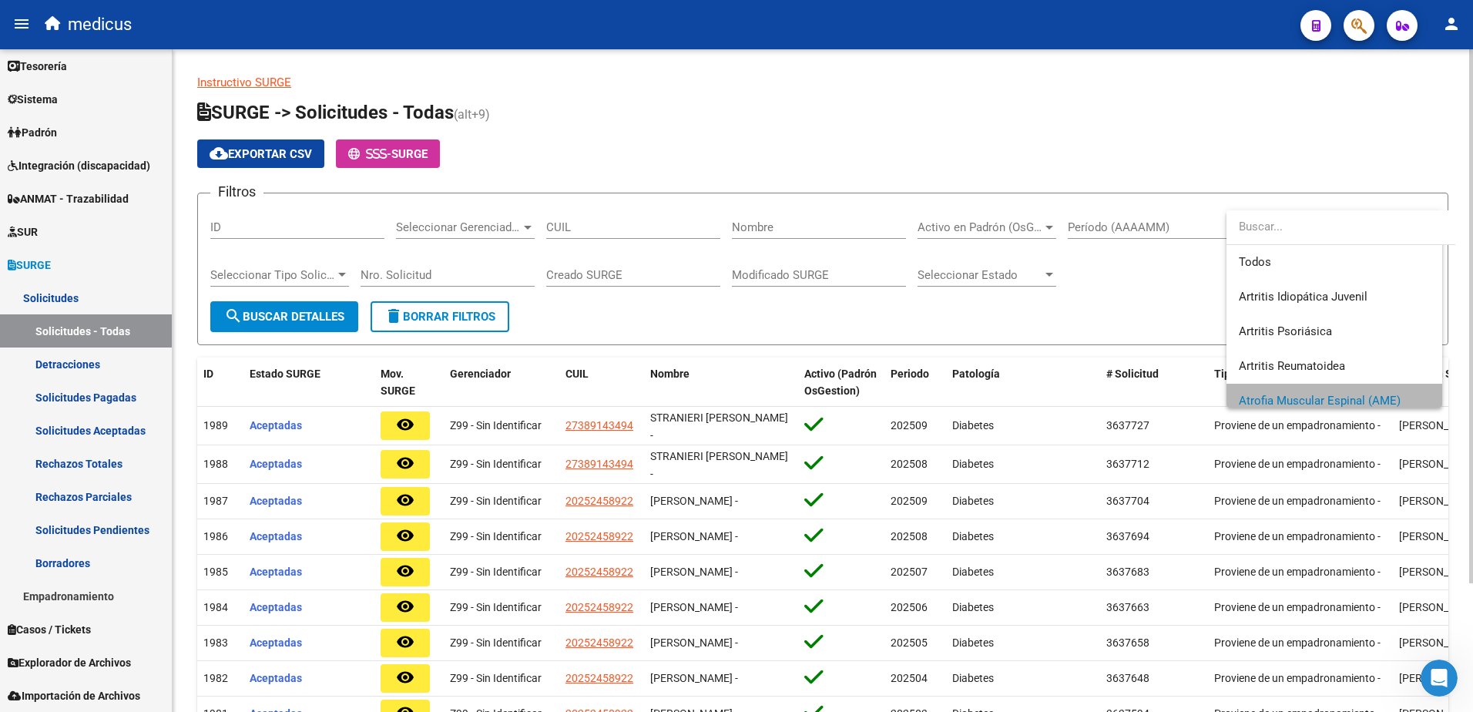
scroll to position [11, 0]
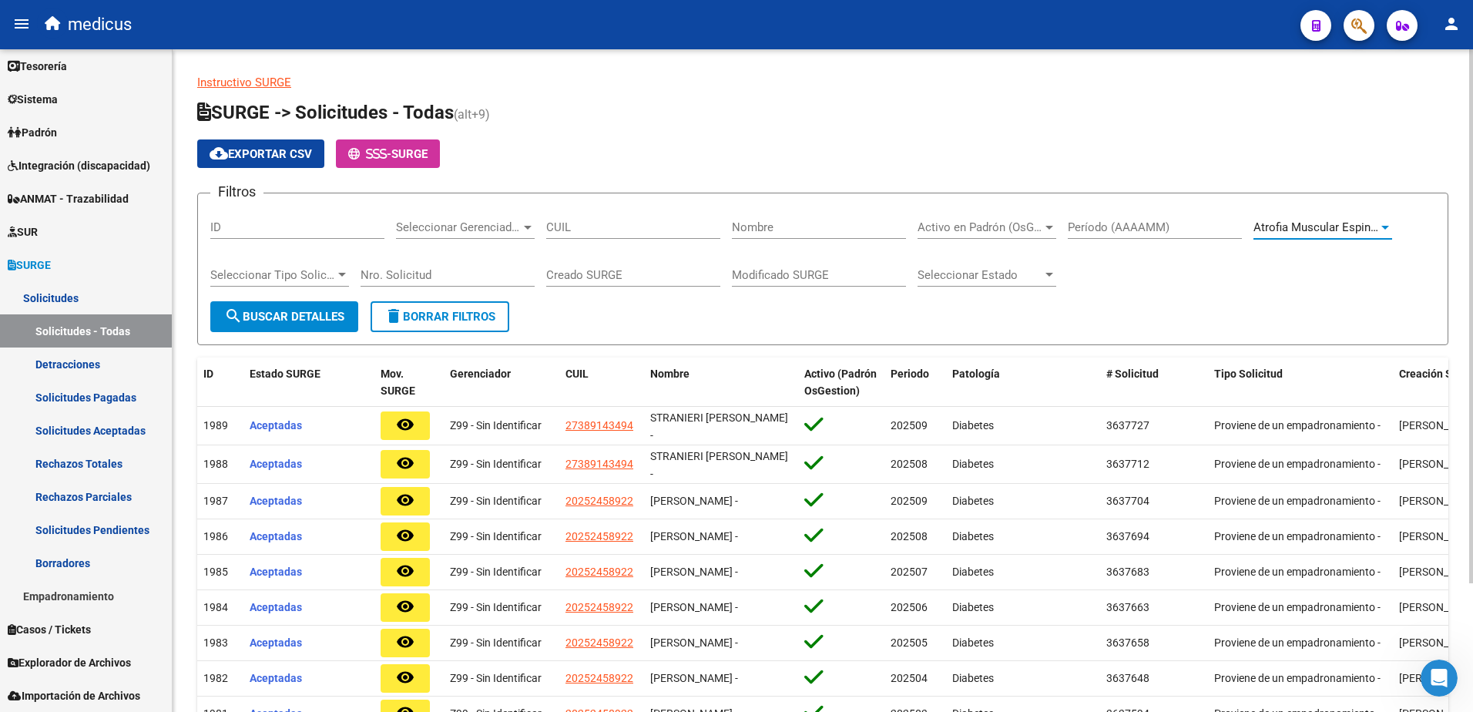
click at [260, 320] on span "search Buscar Detalles" at bounding box center [284, 317] width 120 height 14
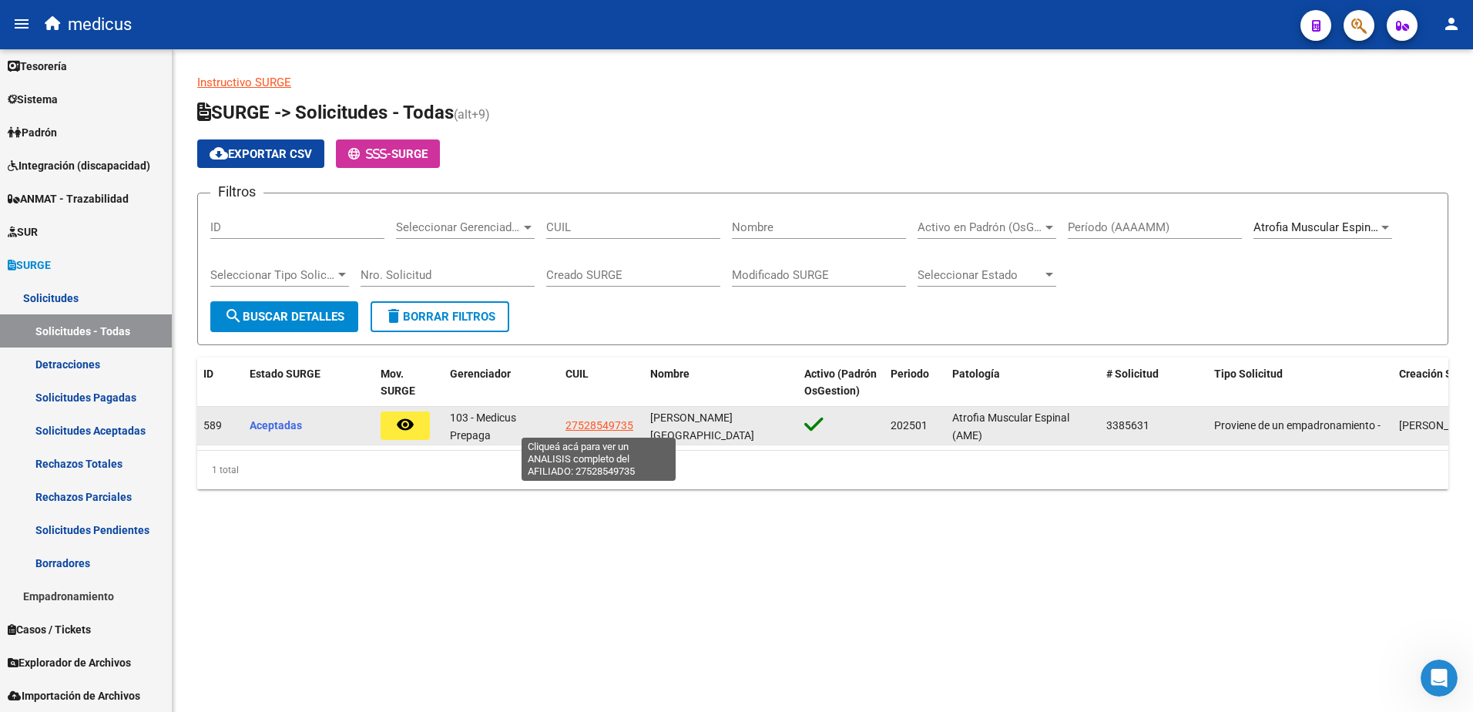
click at [610, 424] on span "27528549735" at bounding box center [599, 425] width 68 height 12
type textarea "27528549735"
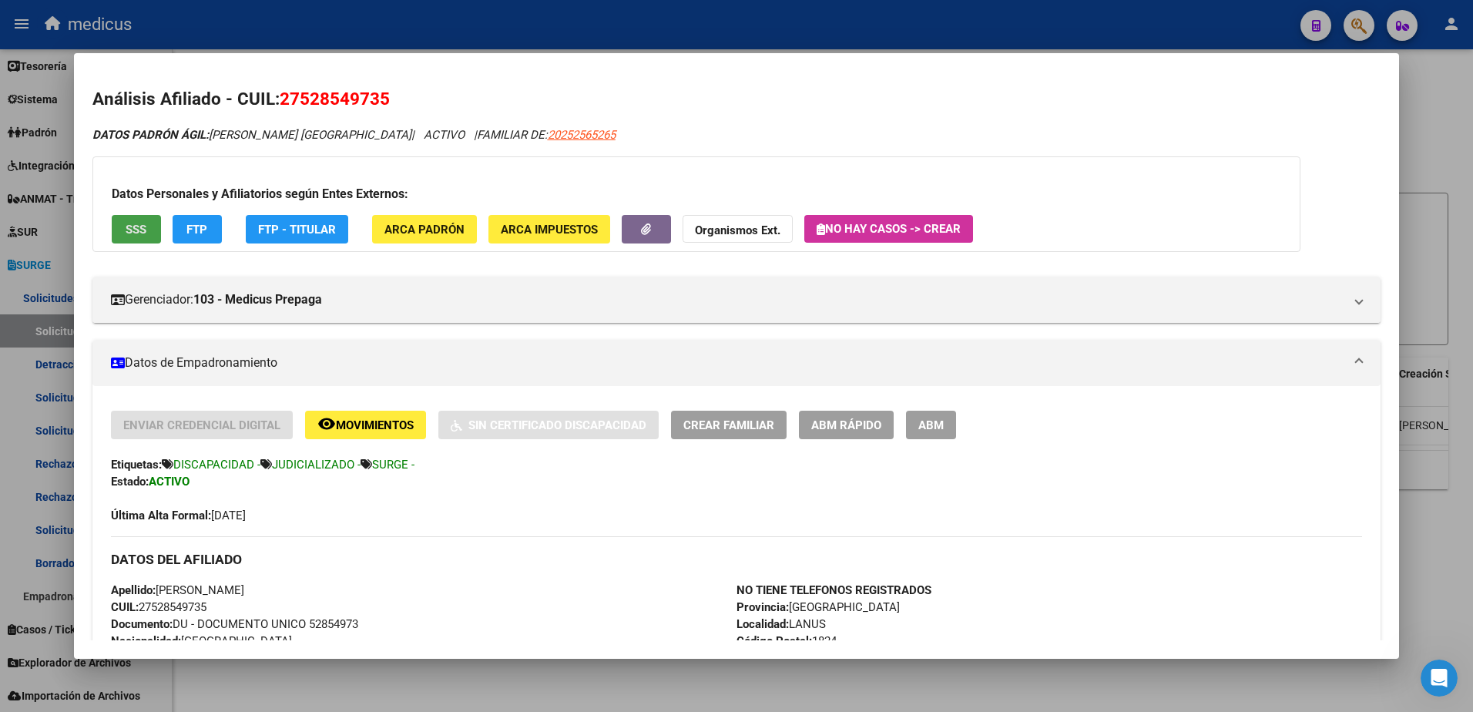
click at [131, 238] on button "SSS" at bounding box center [136, 229] width 49 height 28
click at [429, 236] on span "ARCA Padrón" at bounding box center [424, 230] width 80 height 14
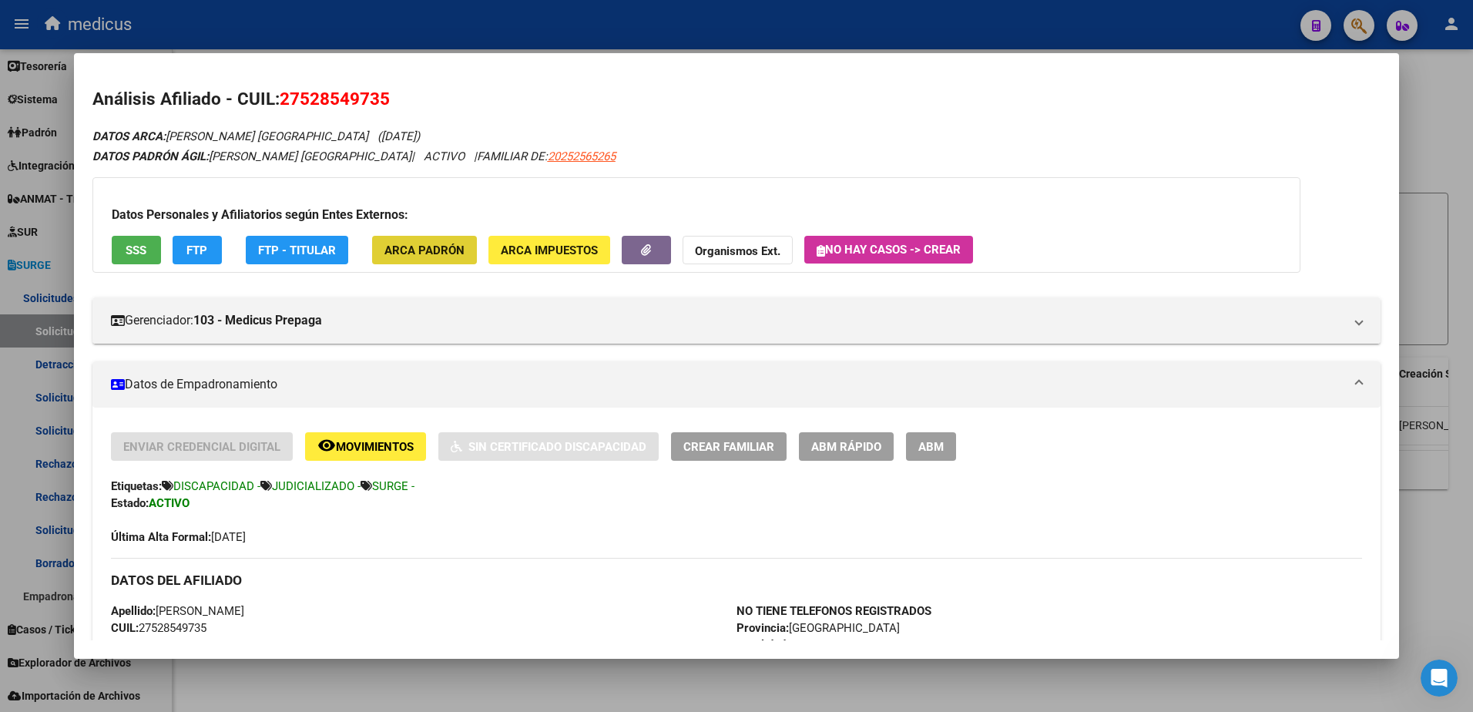
click at [508, 246] on span "ARCA Impuestos" at bounding box center [549, 250] width 97 height 14
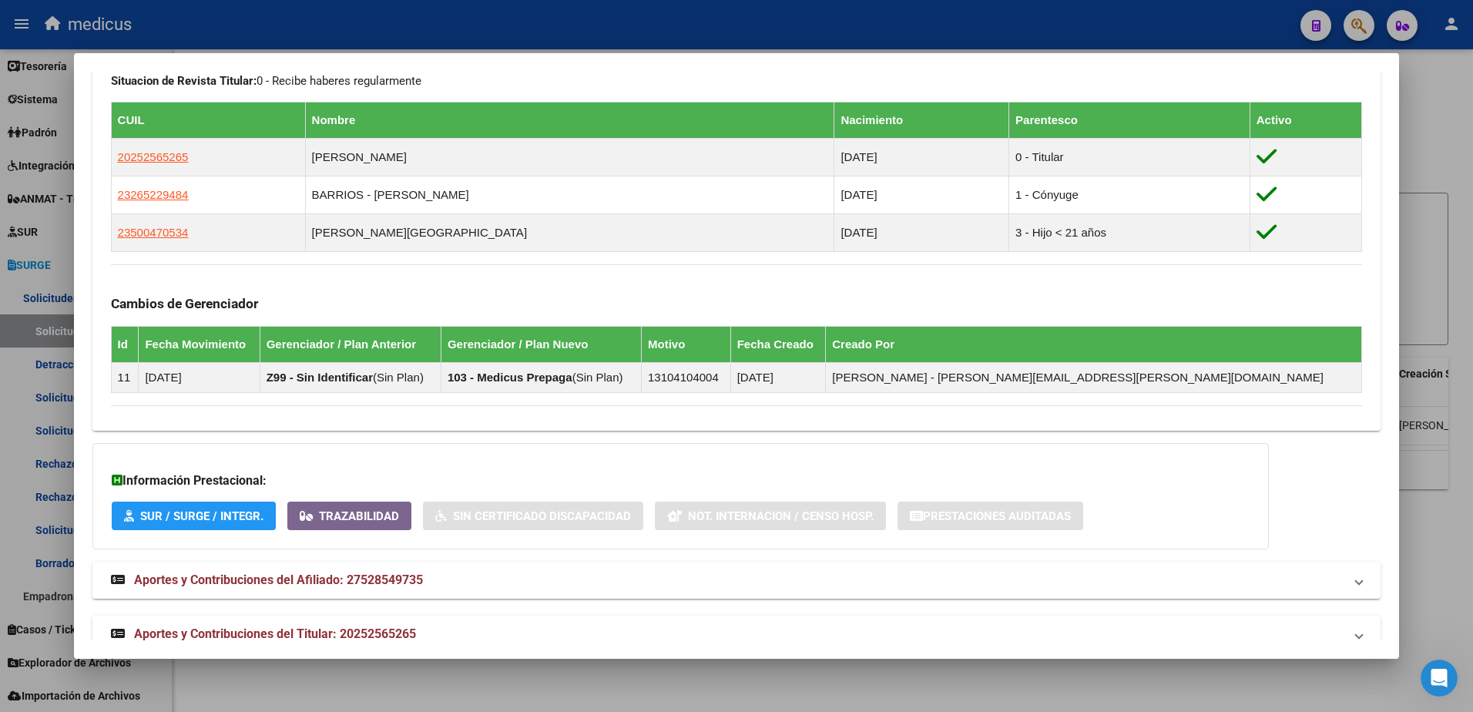
scroll to position [847, 0]
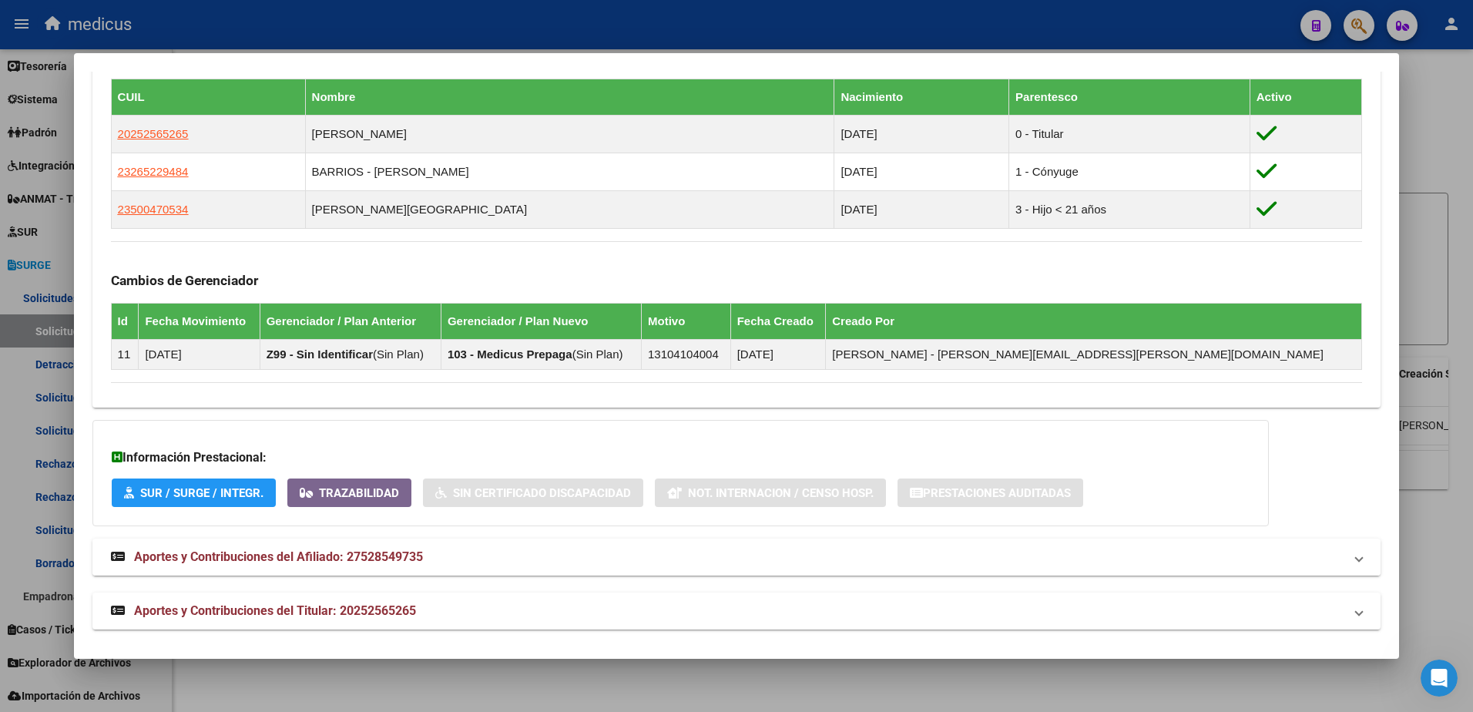
click at [356, 560] on span "Aportes y Contribuciones del Afiliado: 27528549735" at bounding box center [278, 556] width 289 height 15
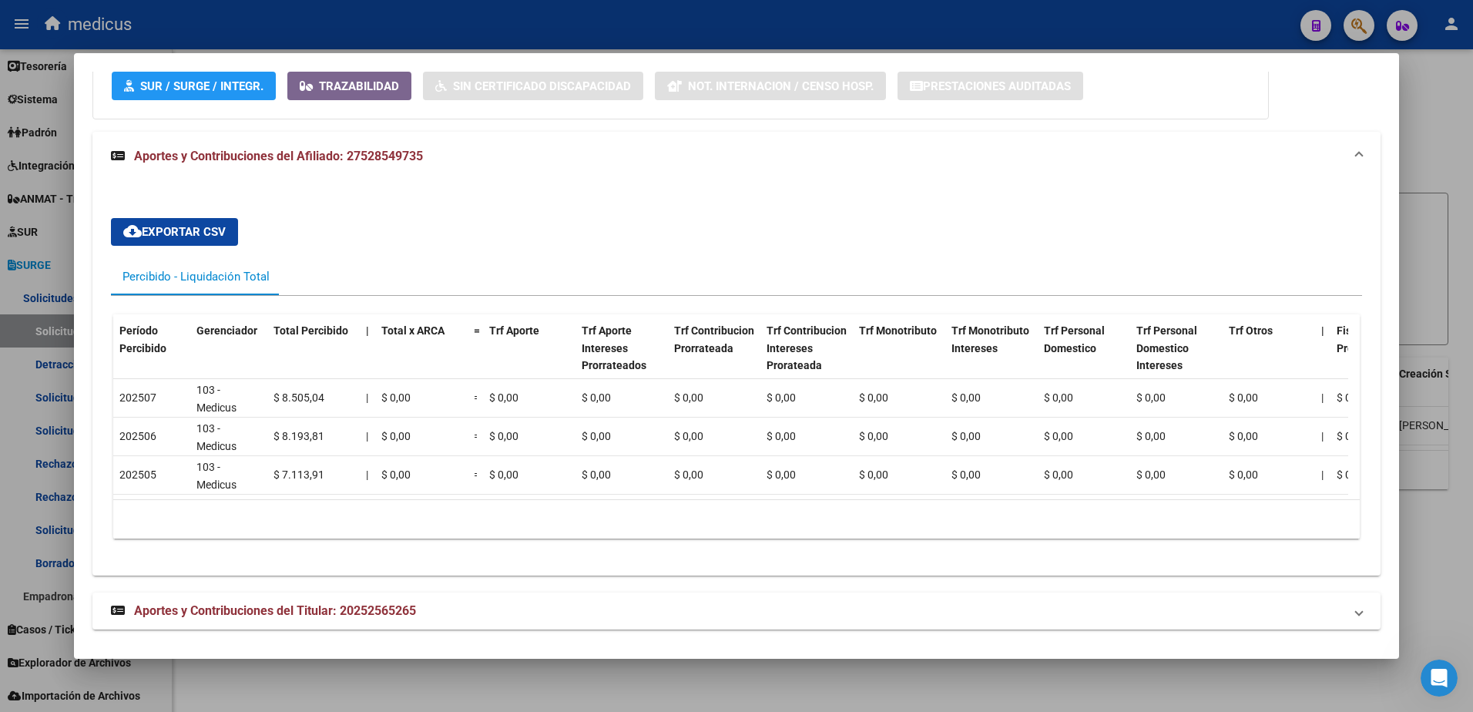
scroll to position [1272, 0]
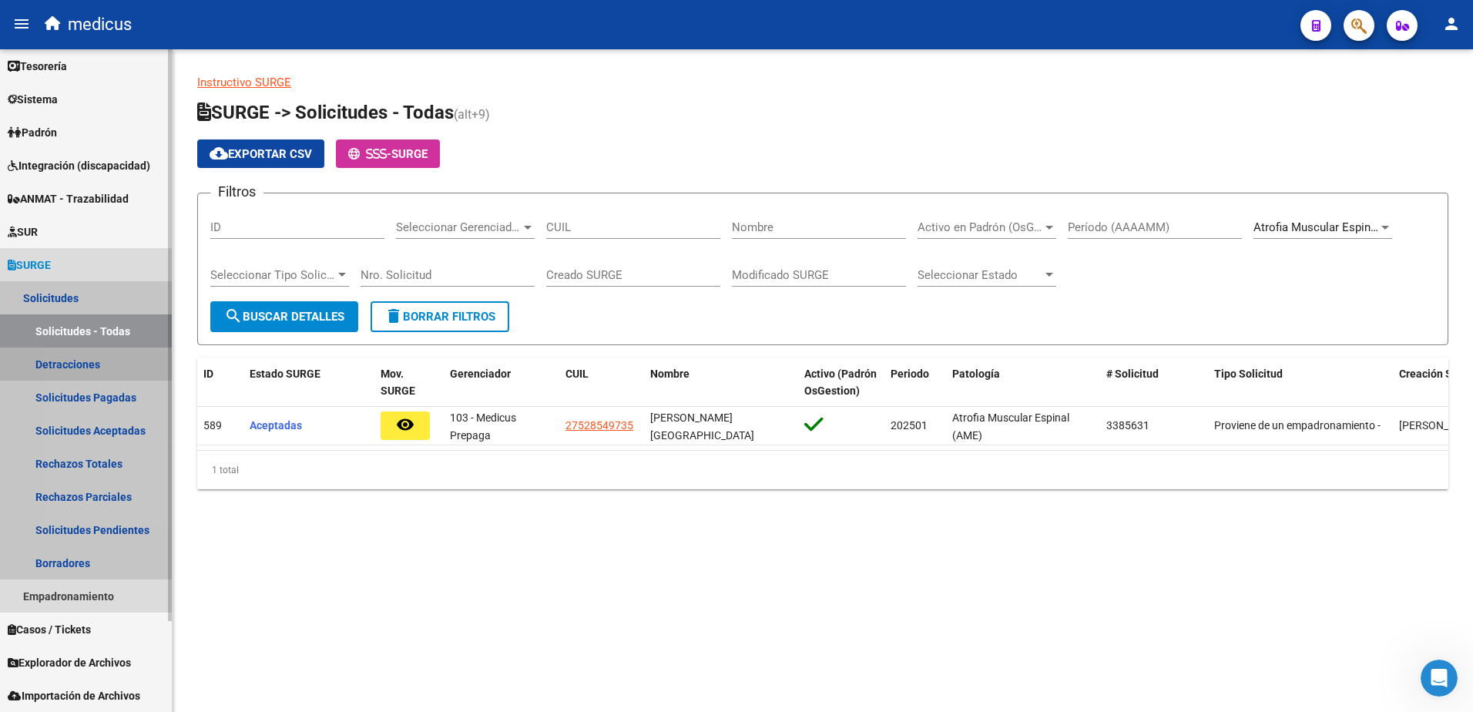
click at [80, 366] on link "Detracciones" at bounding box center [86, 363] width 172 height 33
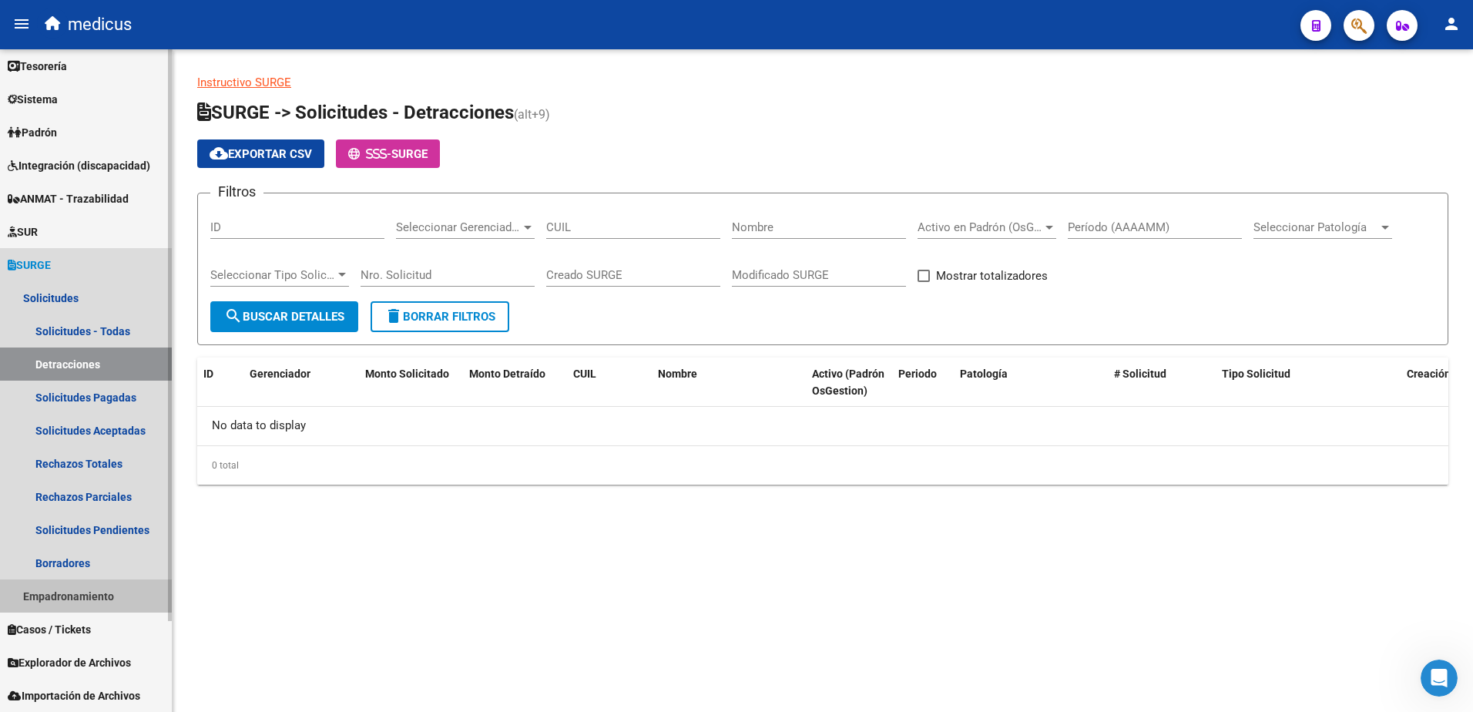
click at [79, 599] on link "Empadronamiento" at bounding box center [86, 595] width 172 height 33
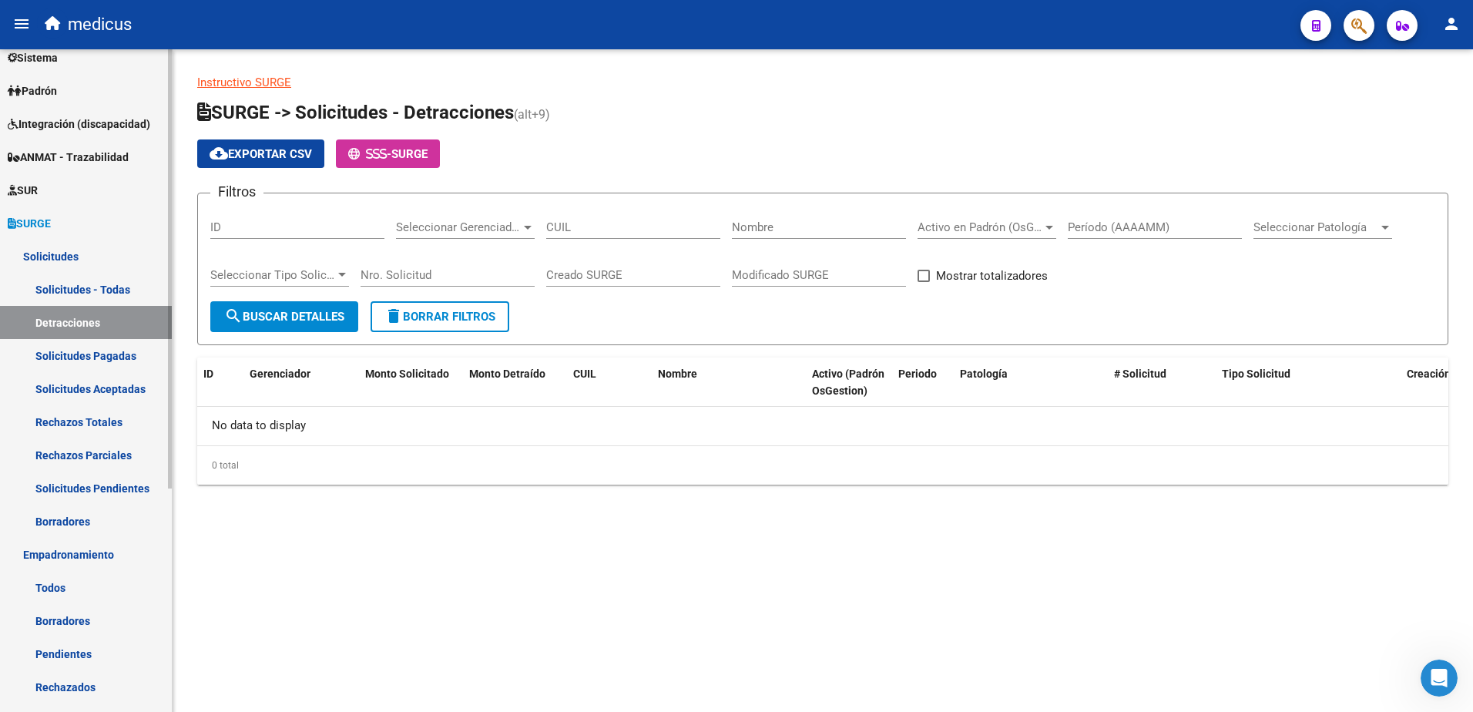
scroll to position [149, 0]
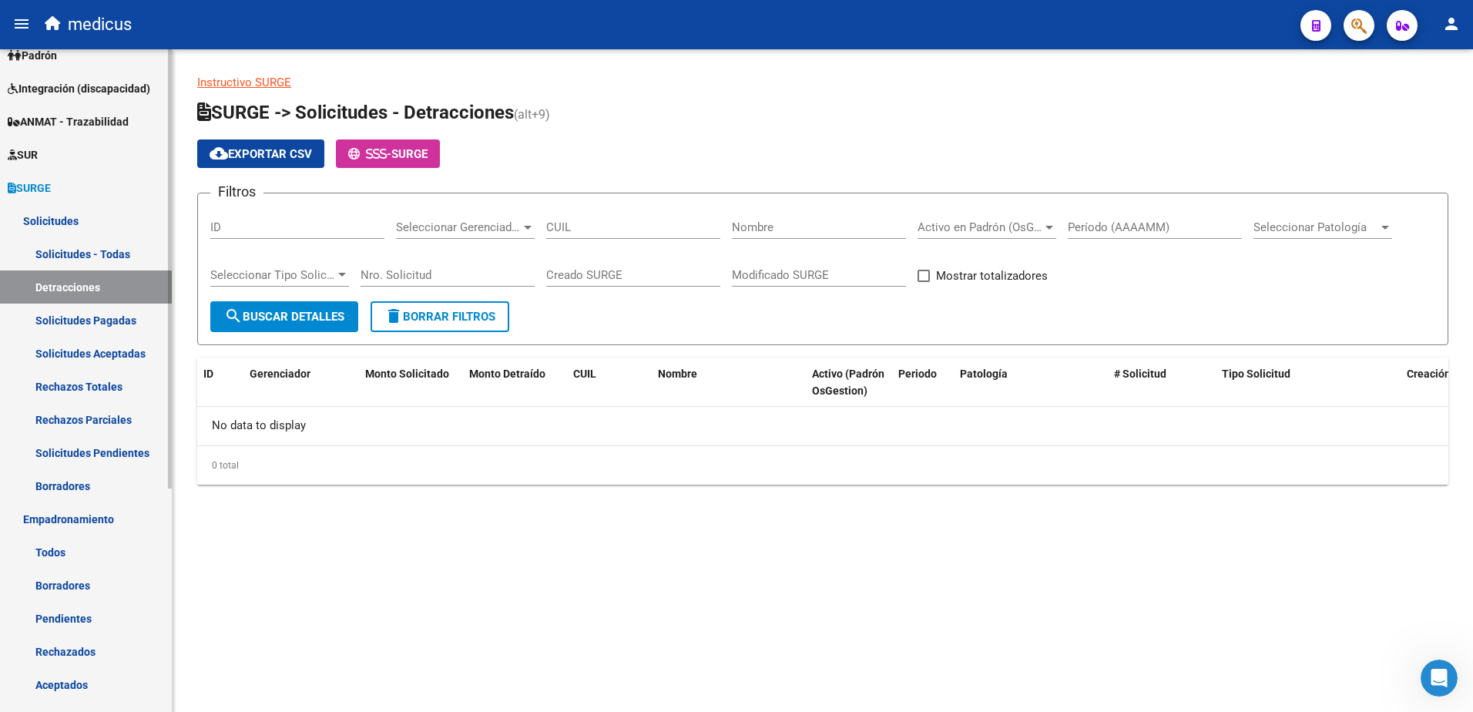
click at [87, 519] on link "Empadronamiento" at bounding box center [86, 518] width 172 height 33
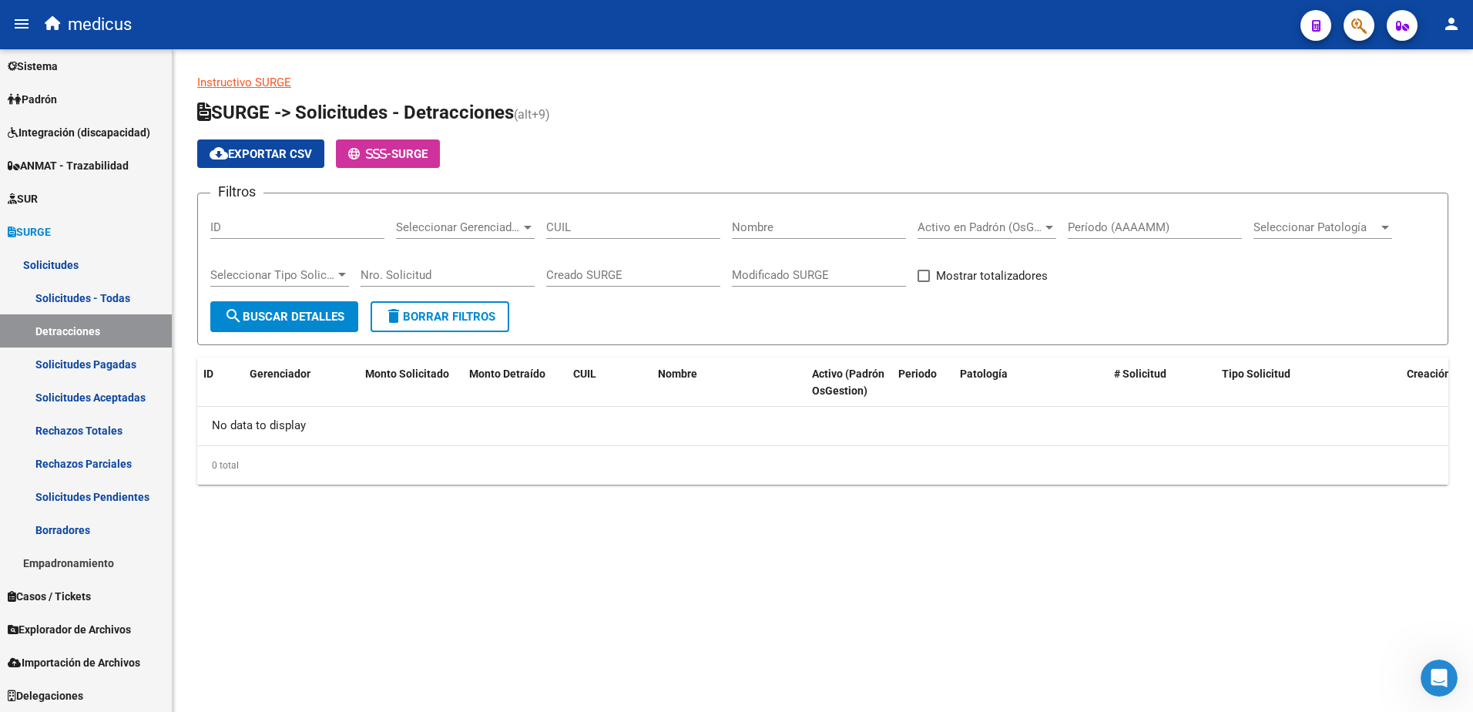
scroll to position [106, 0]
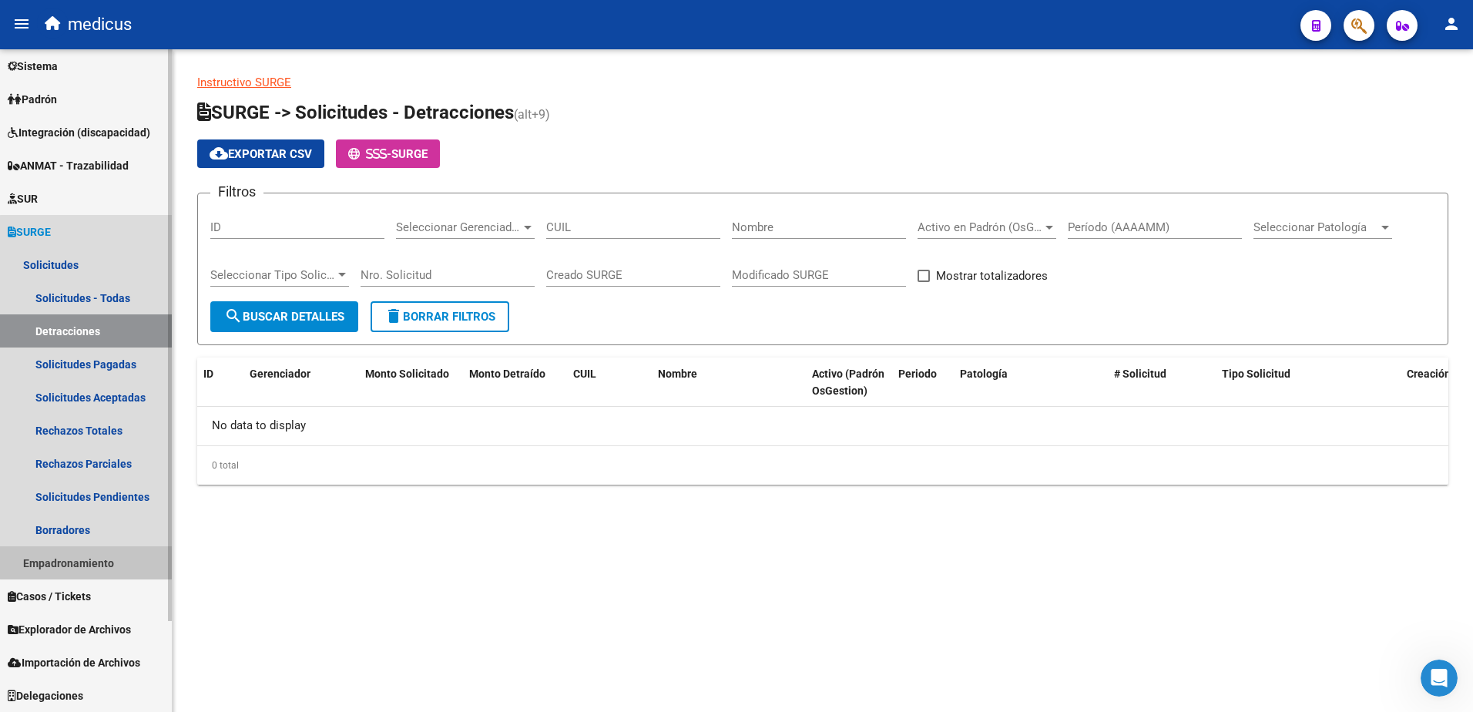
click at [90, 555] on link "Empadronamiento" at bounding box center [86, 562] width 172 height 33
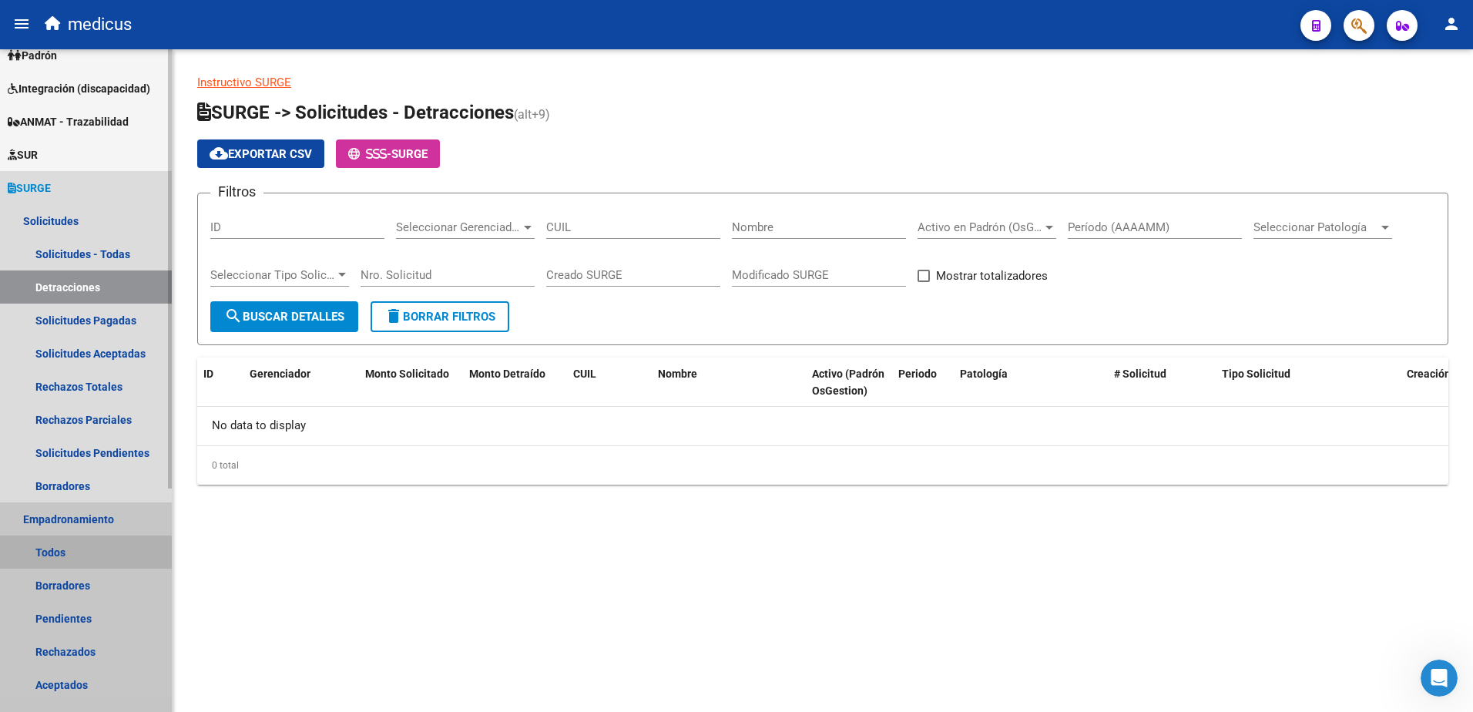
click at [49, 551] on link "Todos" at bounding box center [86, 551] width 172 height 33
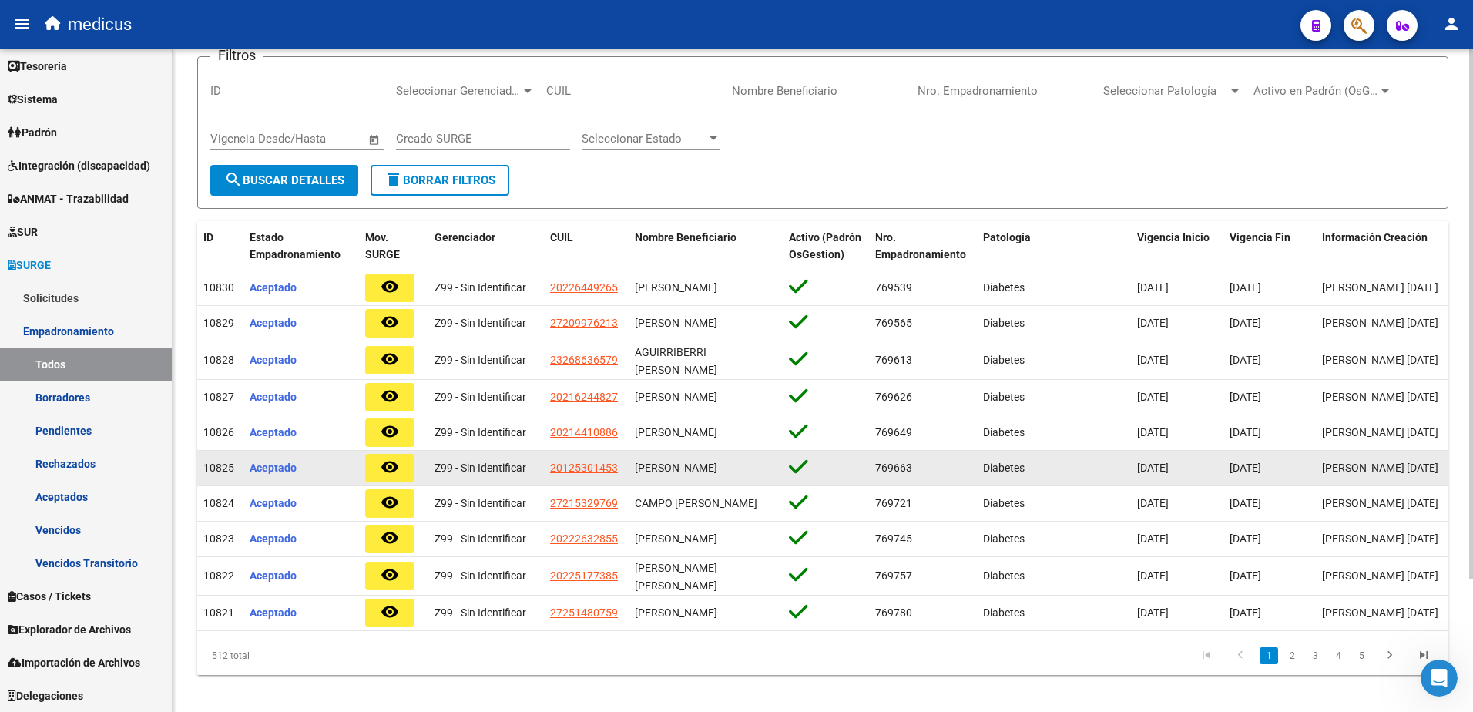
scroll to position [154, 0]
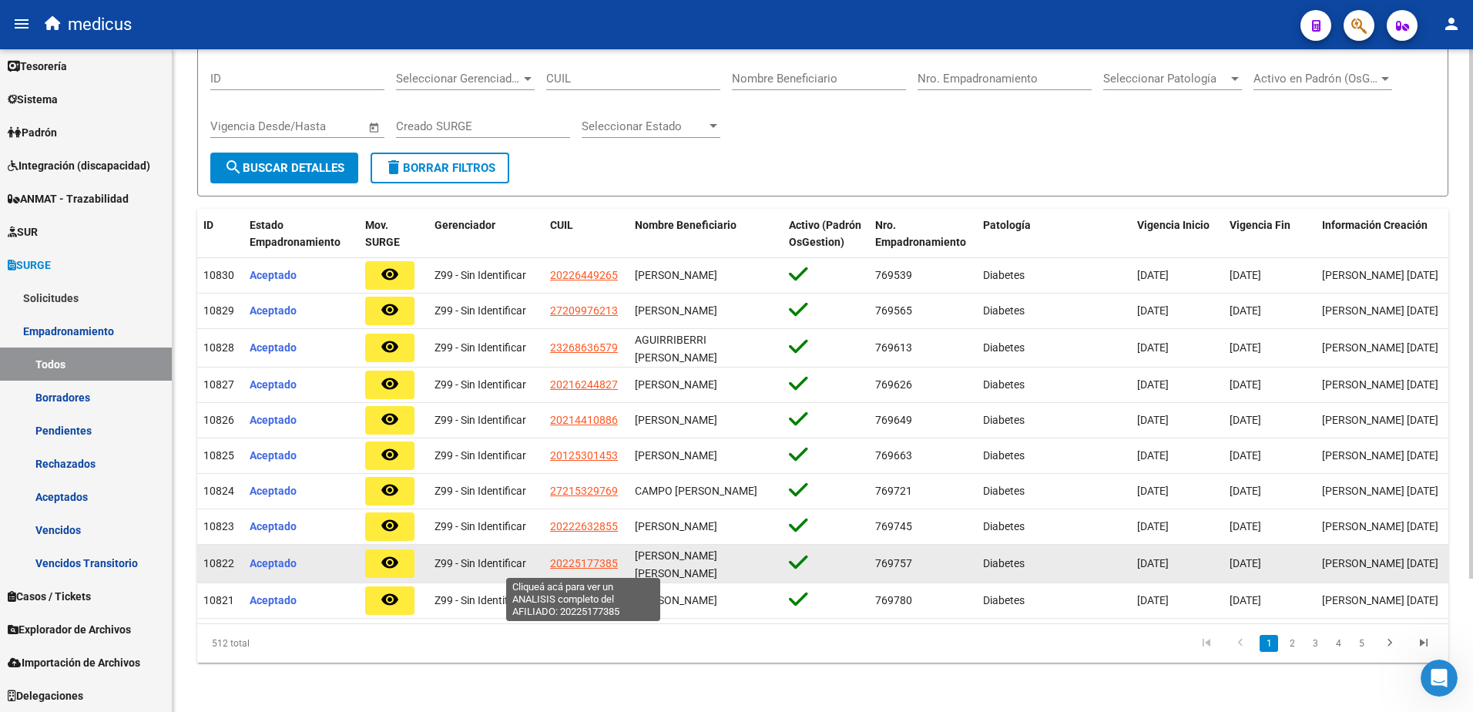
click at [571, 566] on span "20225177385" at bounding box center [584, 563] width 68 height 12
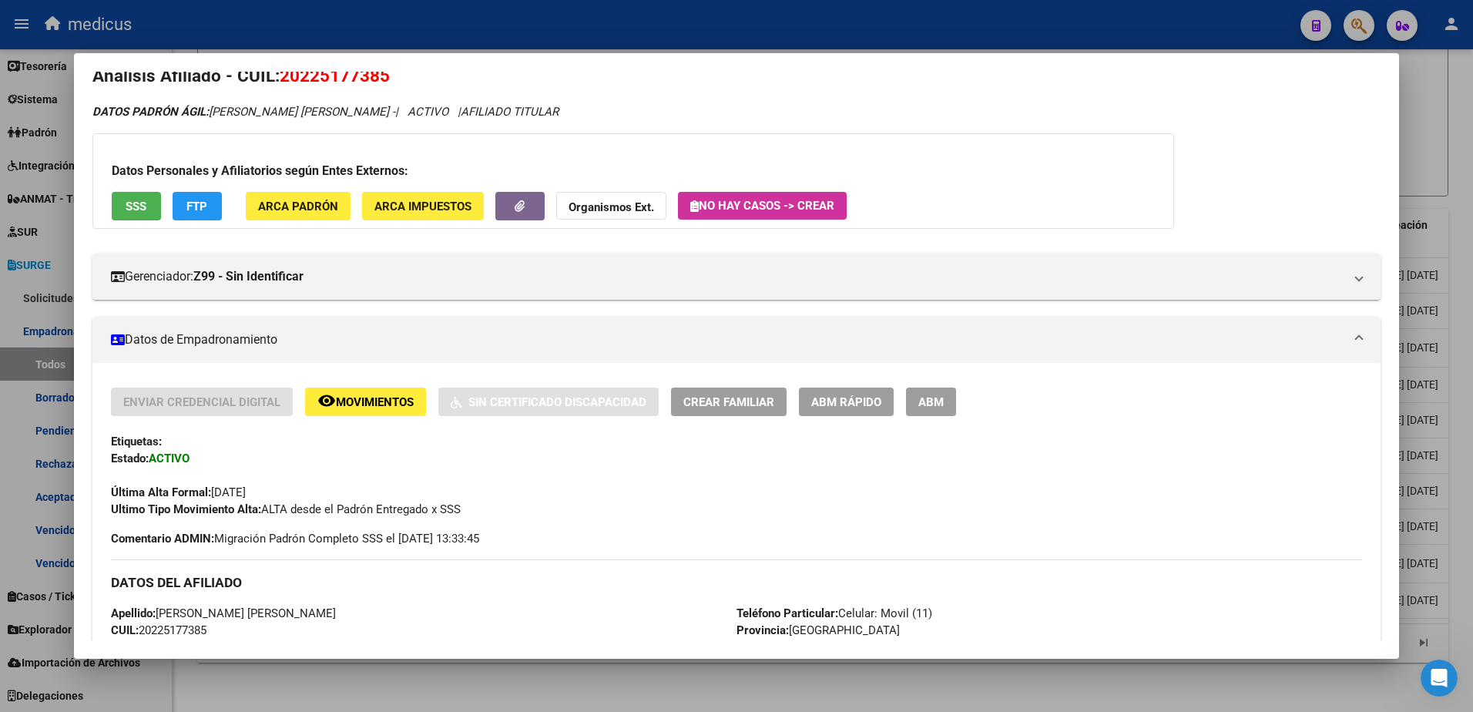
scroll to position [0, 0]
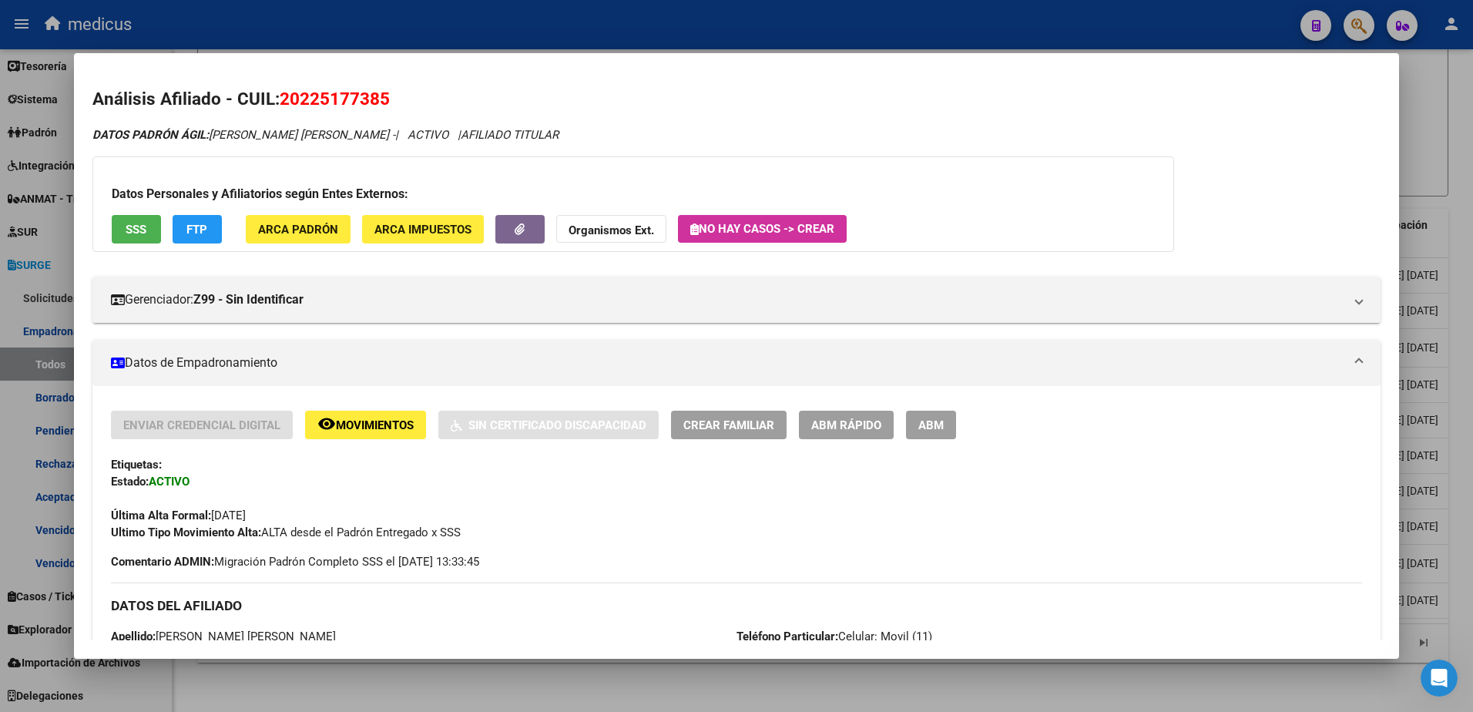
drag, startPoint x: 280, startPoint y: 106, endPoint x: 407, endPoint y: 101, distance: 126.4
click at [407, 101] on h2 "Análisis Afiliado - CUIL: 20225177385" at bounding box center [736, 99] width 1288 height 26
copy span "20225177385"
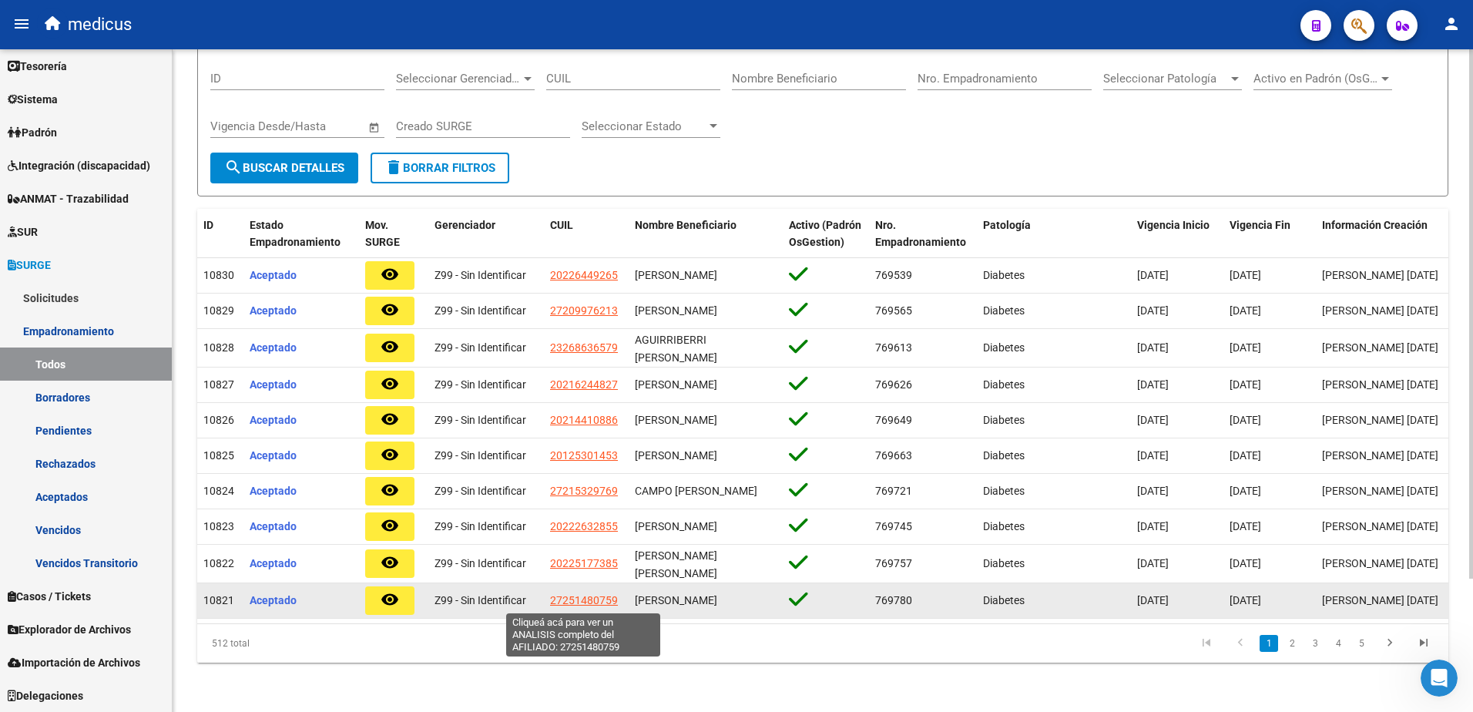
click at [561, 602] on span "27251480759" at bounding box center [584, 600] width 68 height 12
type textarea "27251480759"
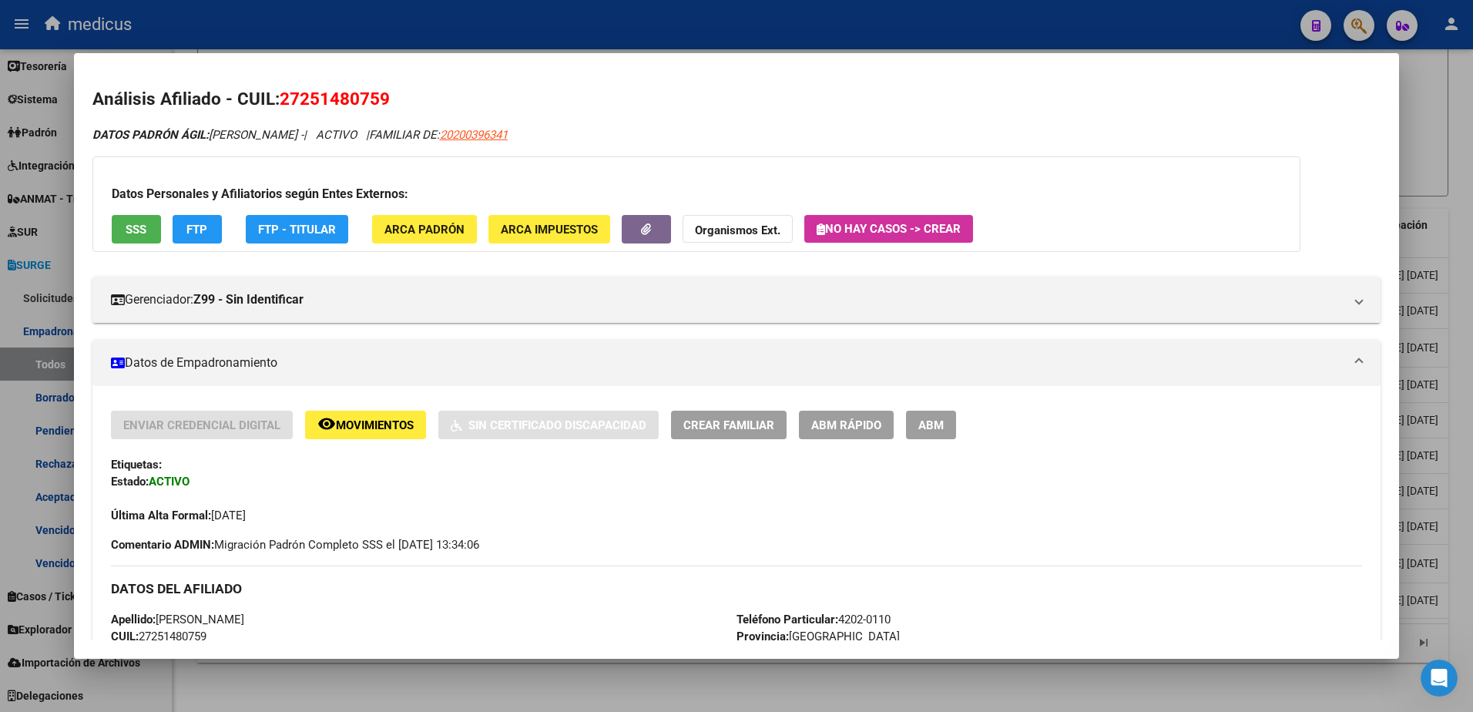
drag, startPoint x: 280, startPoint y: 99, endPoint x: 435, endPoint y: 82, distance: 155.6
click at [435, 82] on mat-dialog-content "Análisis Afiliado - CUIL: 27251480759 DATOS PADRÓN ÁGIL: [PERSON_NAME] - | ACTI…" at bounding box center [736, 356] width 1325 height 568
copy span "27251480759"
